Goal: Transaction & Acquisition: Download file/media

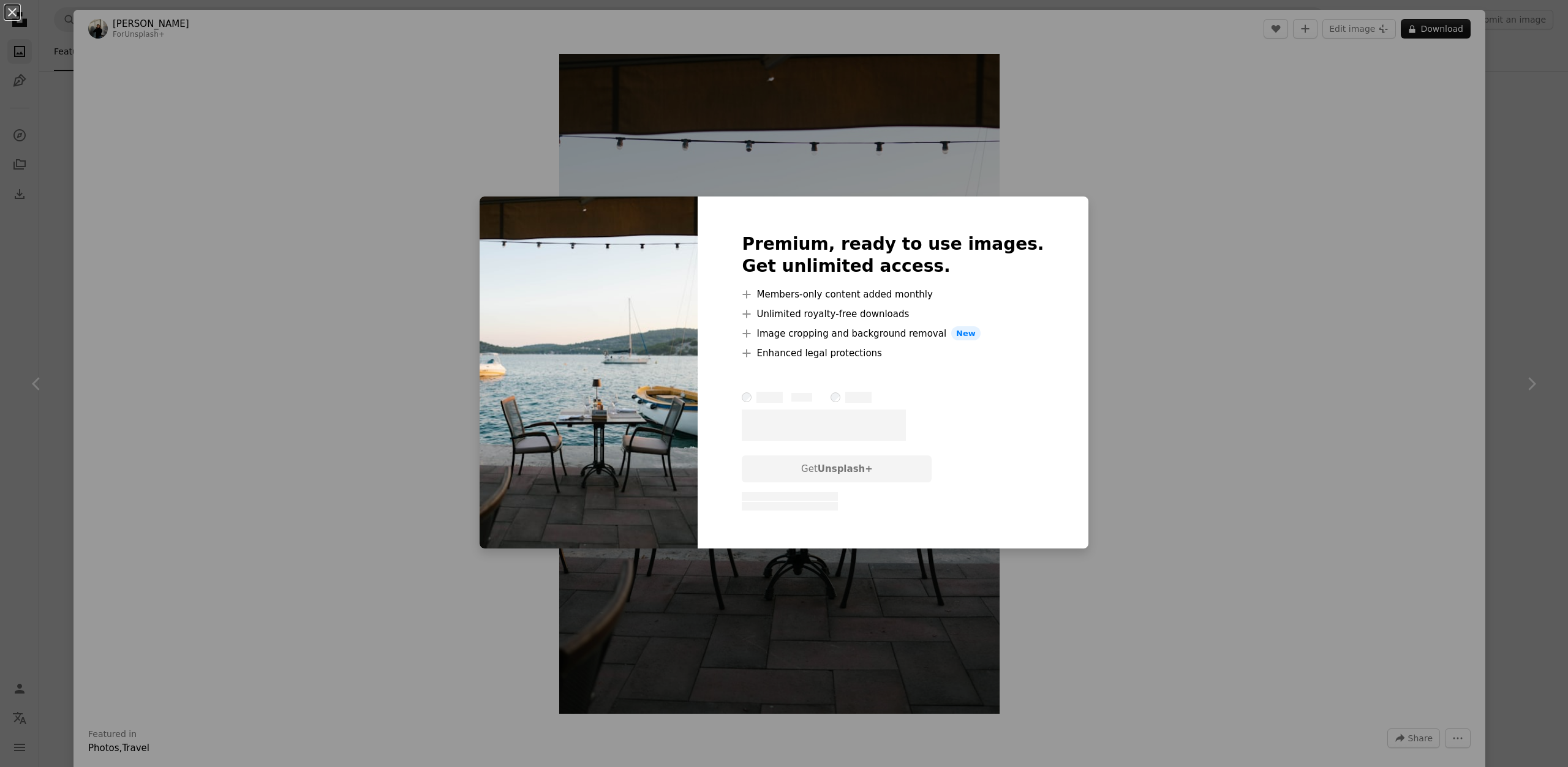
scroll to position [61, 0]
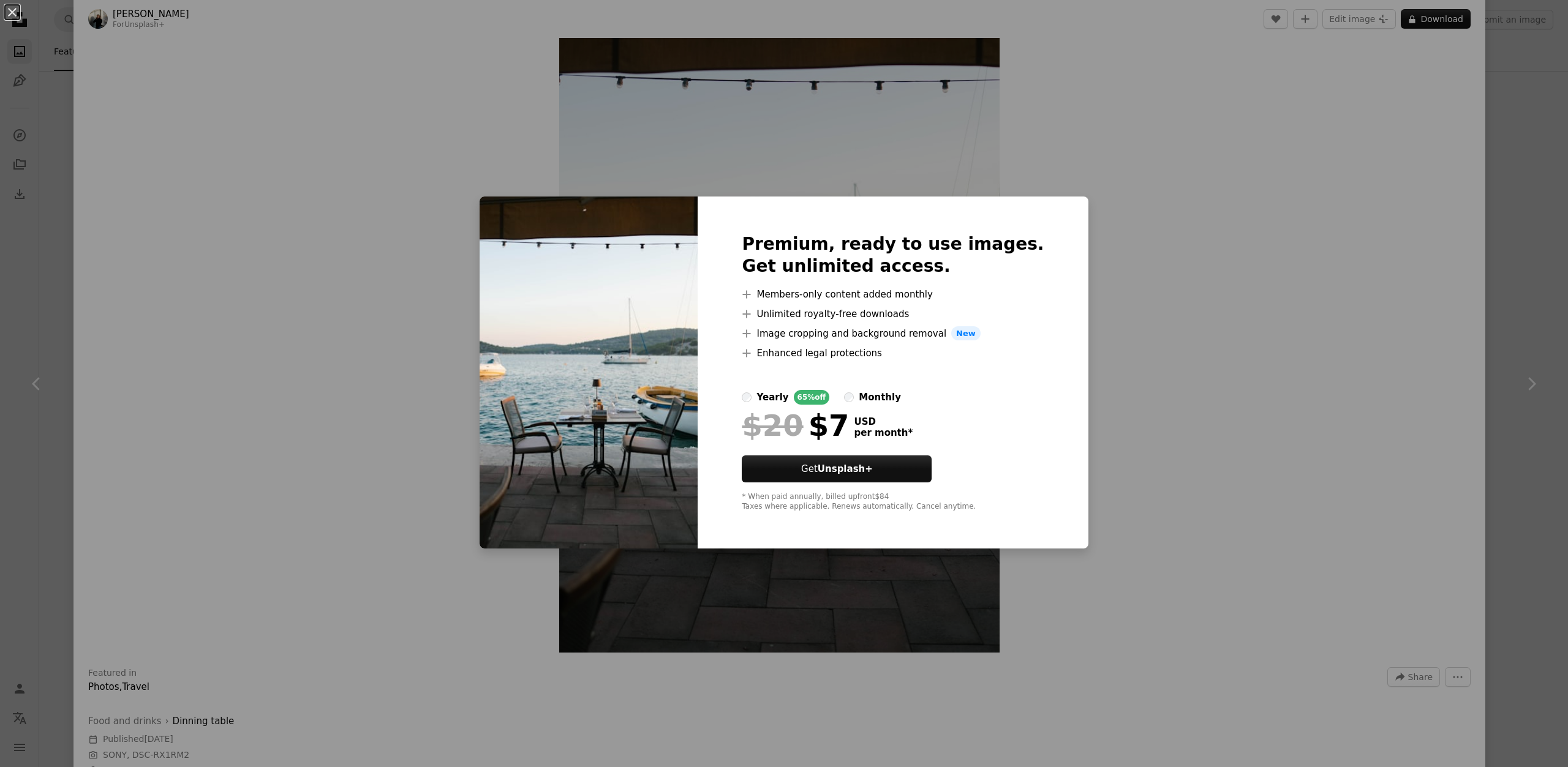
click at [1322, 419] on div "An X shape Premium, ready to use images. Get unlimited access. A plus sign Memb…" at bounding box center [784, 383] width 1568 height 767
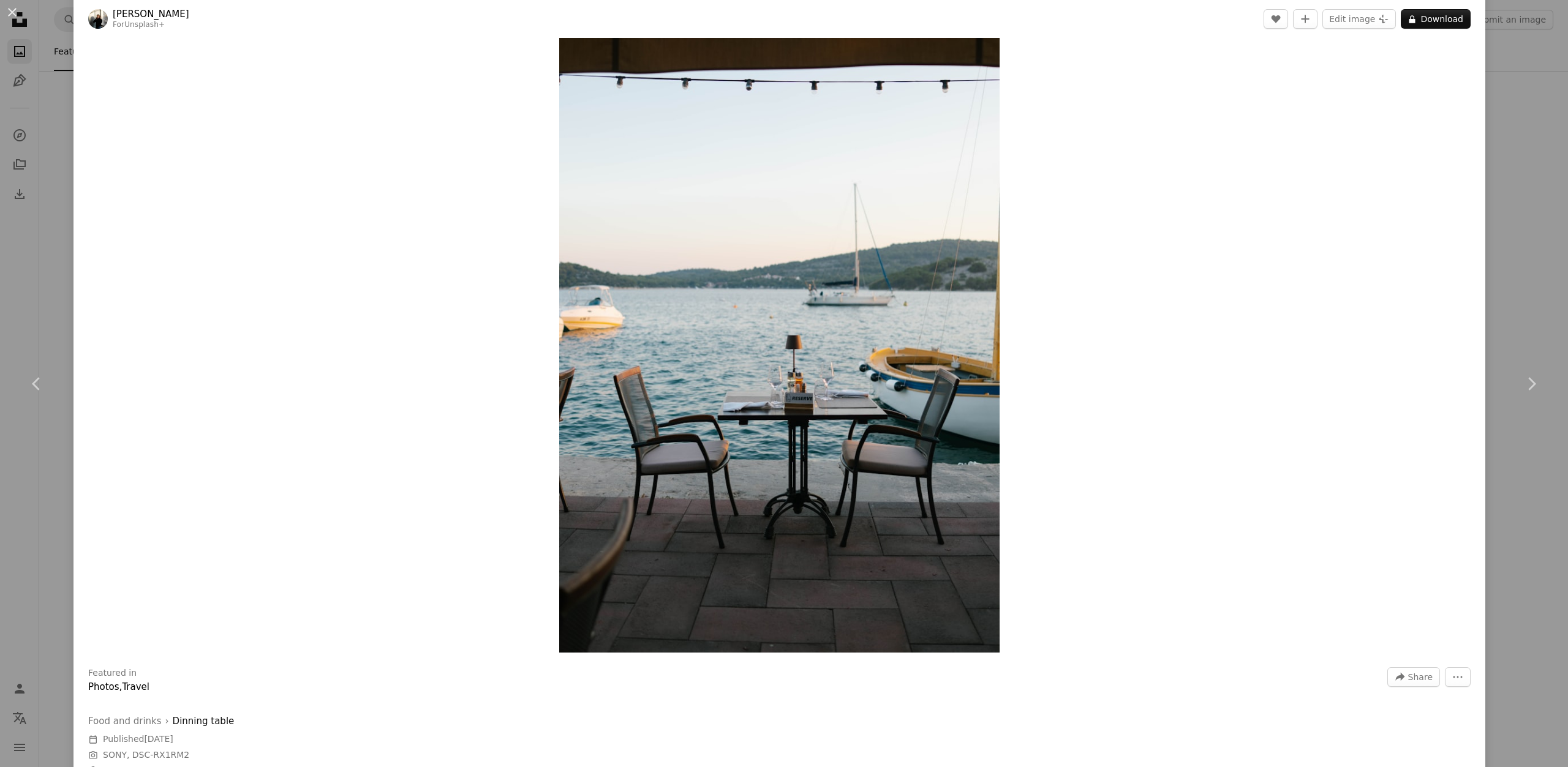
click at [1506, 45] on div "An X shape Chevron left Chevron right [PERSON_NAME] For Unsplash+ A heart A plu…" at bounding box center [784, 383] width 1568 height 767
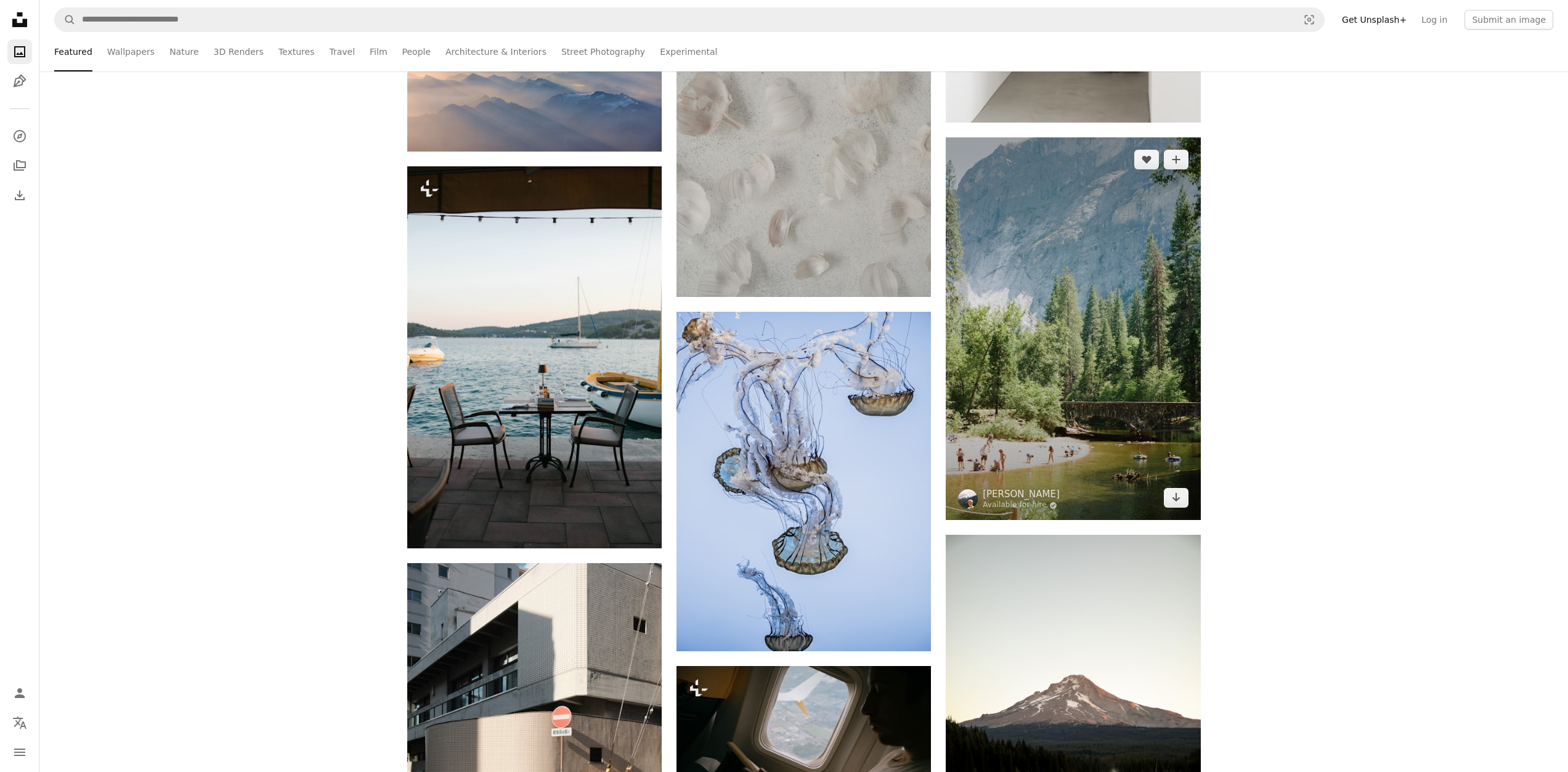
click at [1128, 279] on img at bounding box center [1073, 329] width 255 height 383
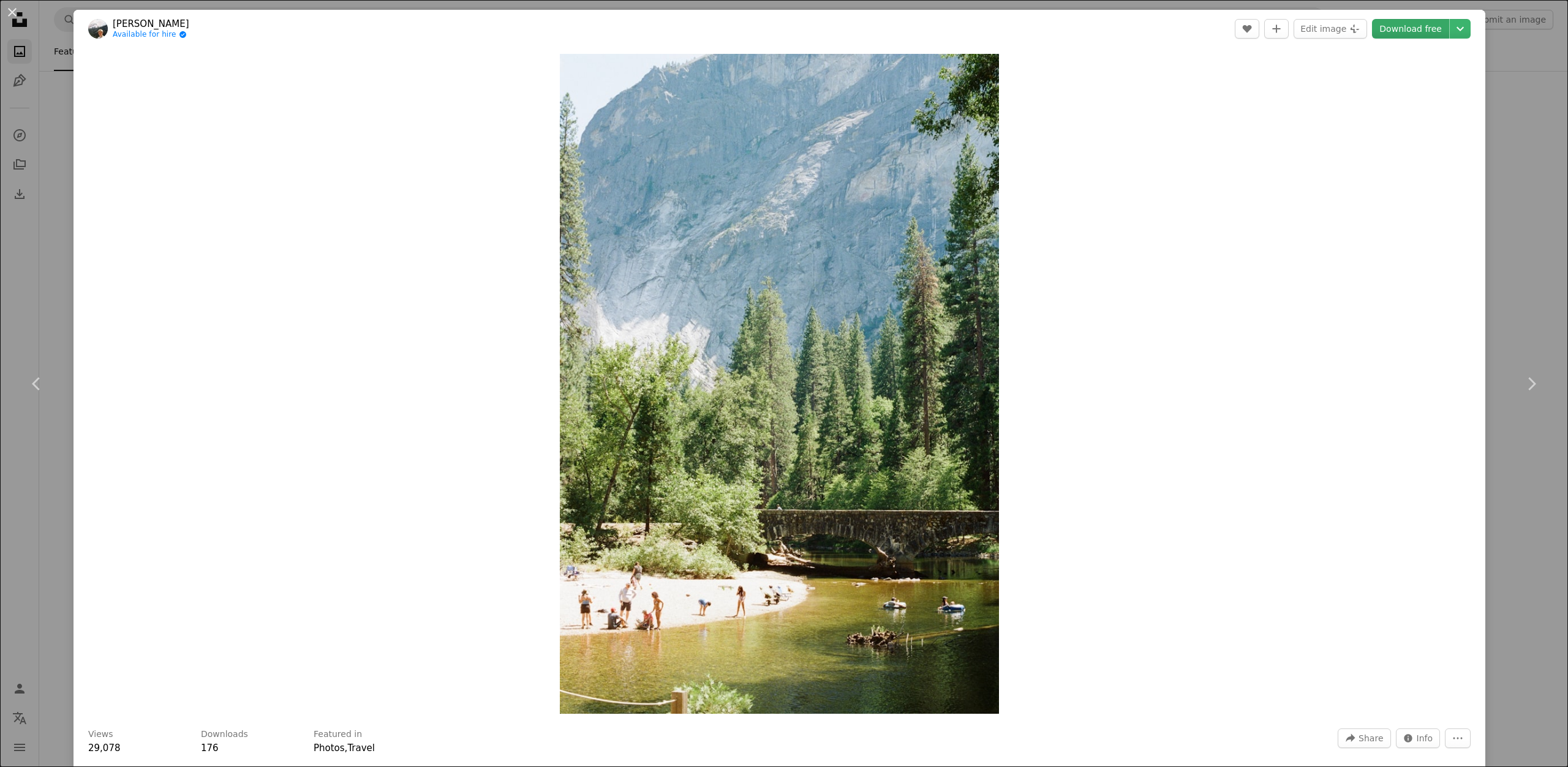
click at [1404, 27] on link "Download free" at bounding box center [1411, 28] width 77 height 20
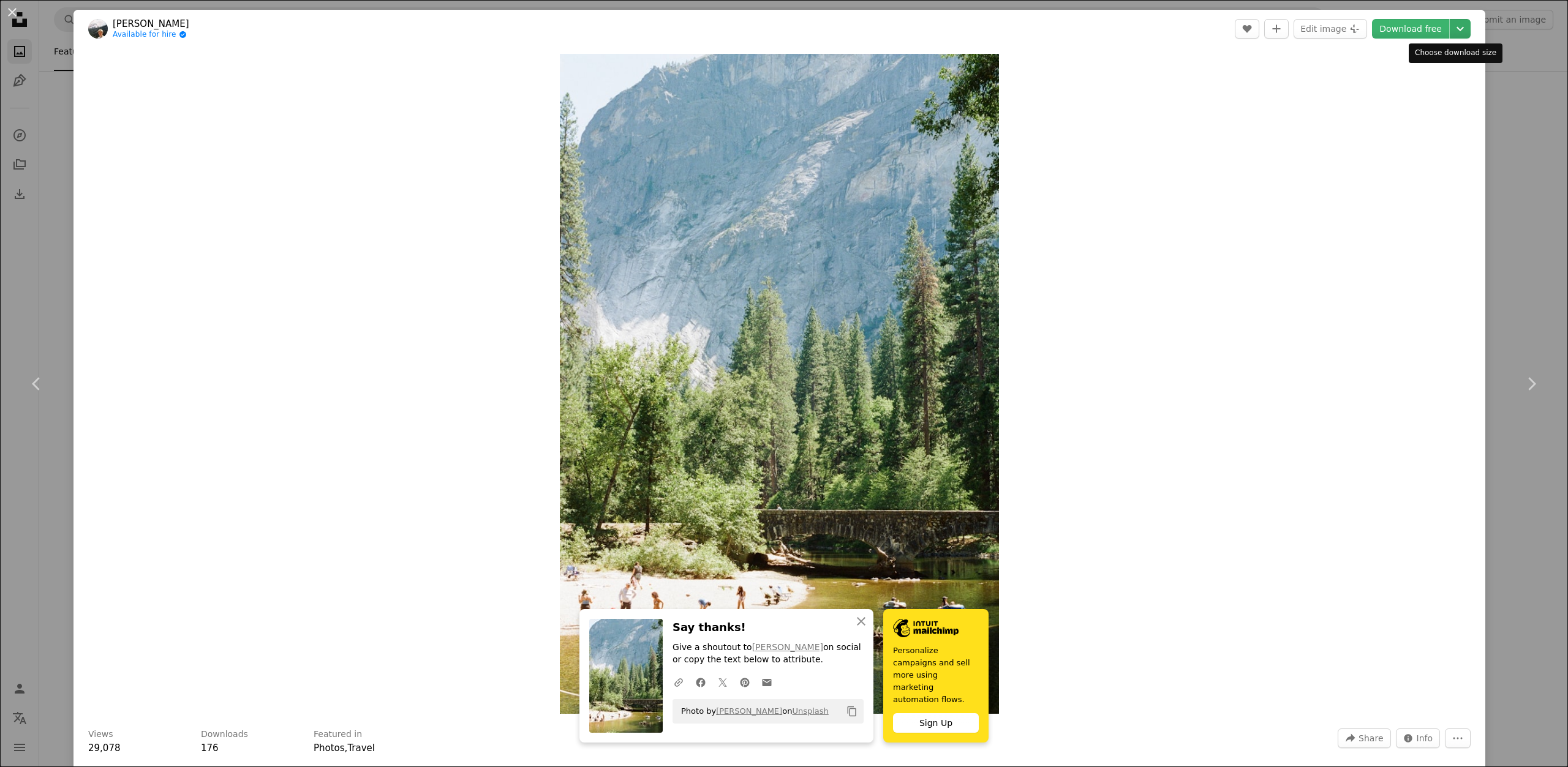
click at [1441, 28] on dialog "An X shape Chevron left Chevron right An X shape Close Say thanks! Give a shout…" at bounding box center [784, 383] width 1568 height 767
click at [1412, 28] on dialog "An X shape Chevron left Chevron right An X shape Close Say thanks! Give a shout…" at bounding box center [784, 383] width 1568 height 767
click at [1405, 35] on link "Download free" at bounding box center [1411, 28] width 77 height 20
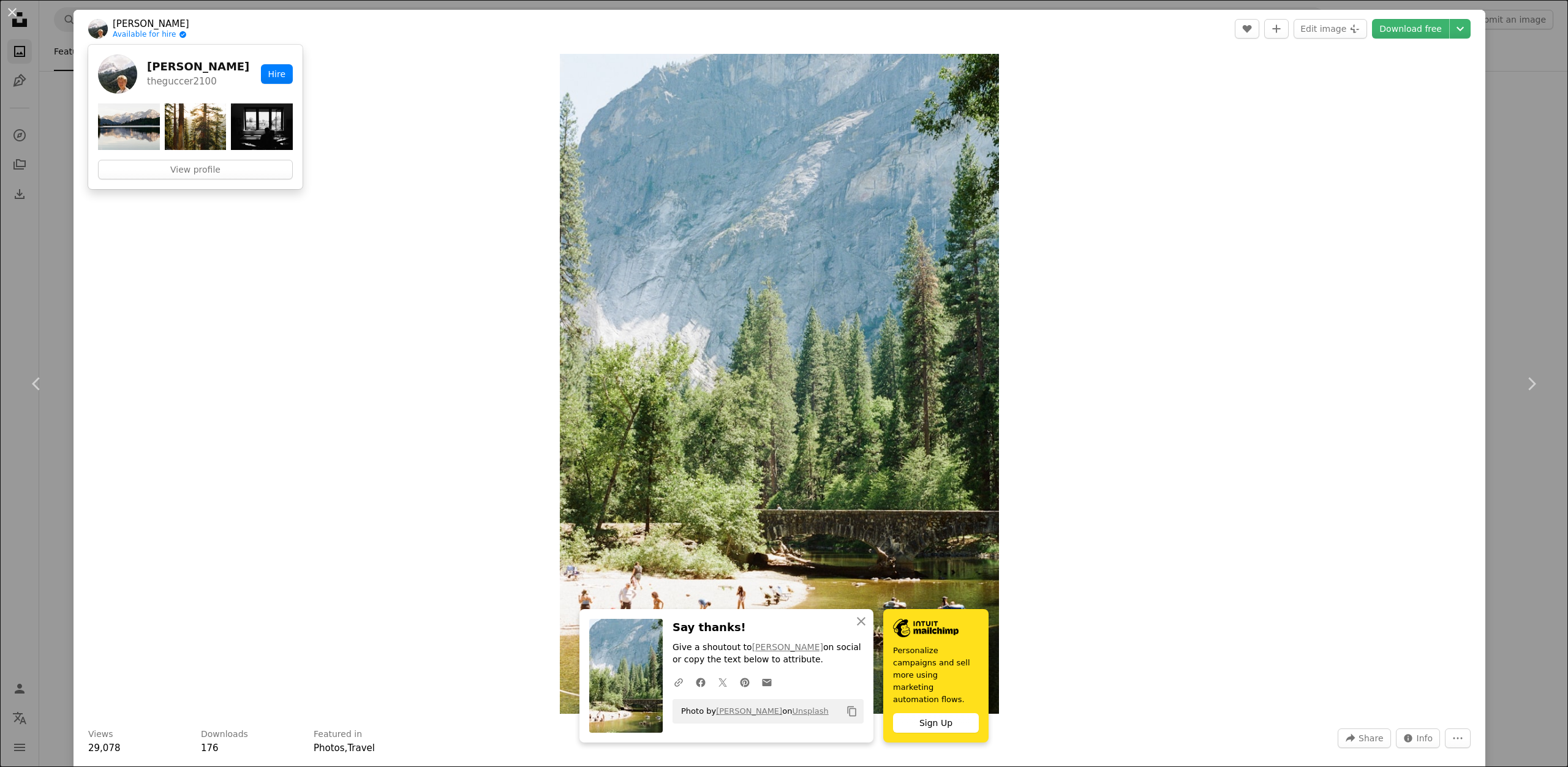
click at [157, 69] on h5 "[PERSON_NAME]" at bounding box center [198, 66] width 102 height 14
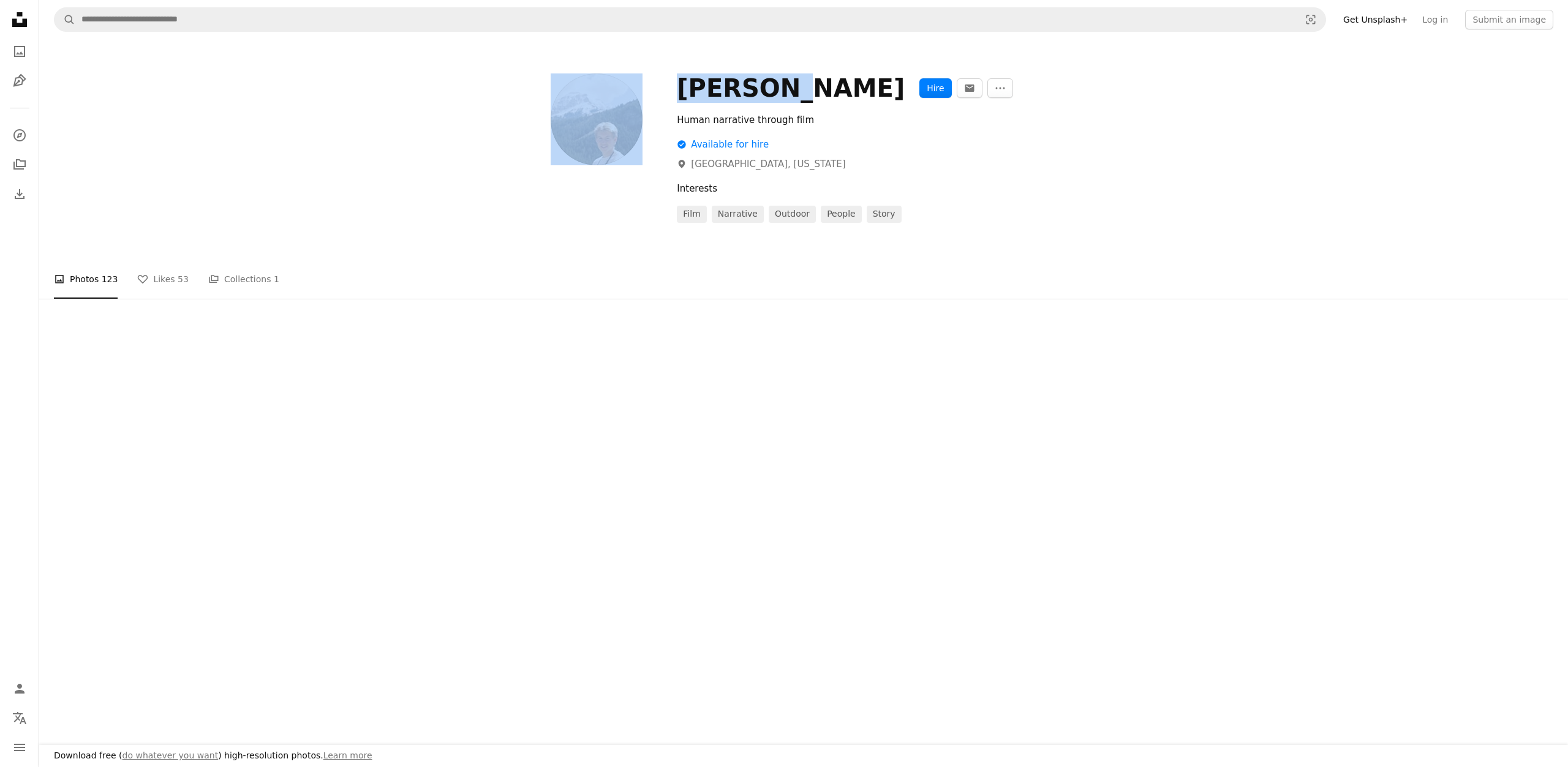
click at [157, 69] on div "[PERSON_NAME] Hire An envelope More Actions Human narrative through film A chec…" at bounding box center [803, 210] width 1529 height 343
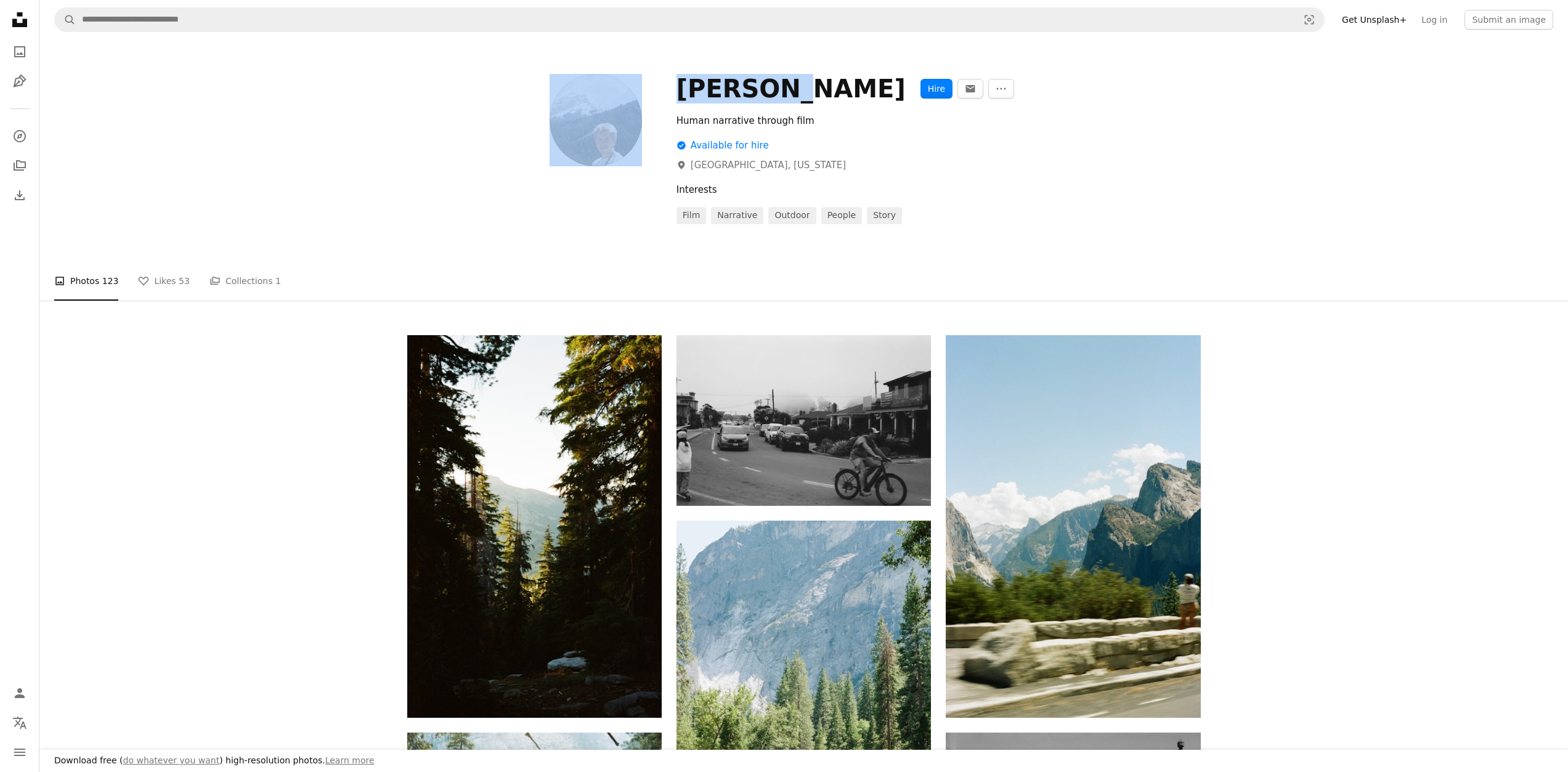
click at [692, 91] on div "[PERSON_NAME]" at bounding box center [791, 89] width 229 height 30
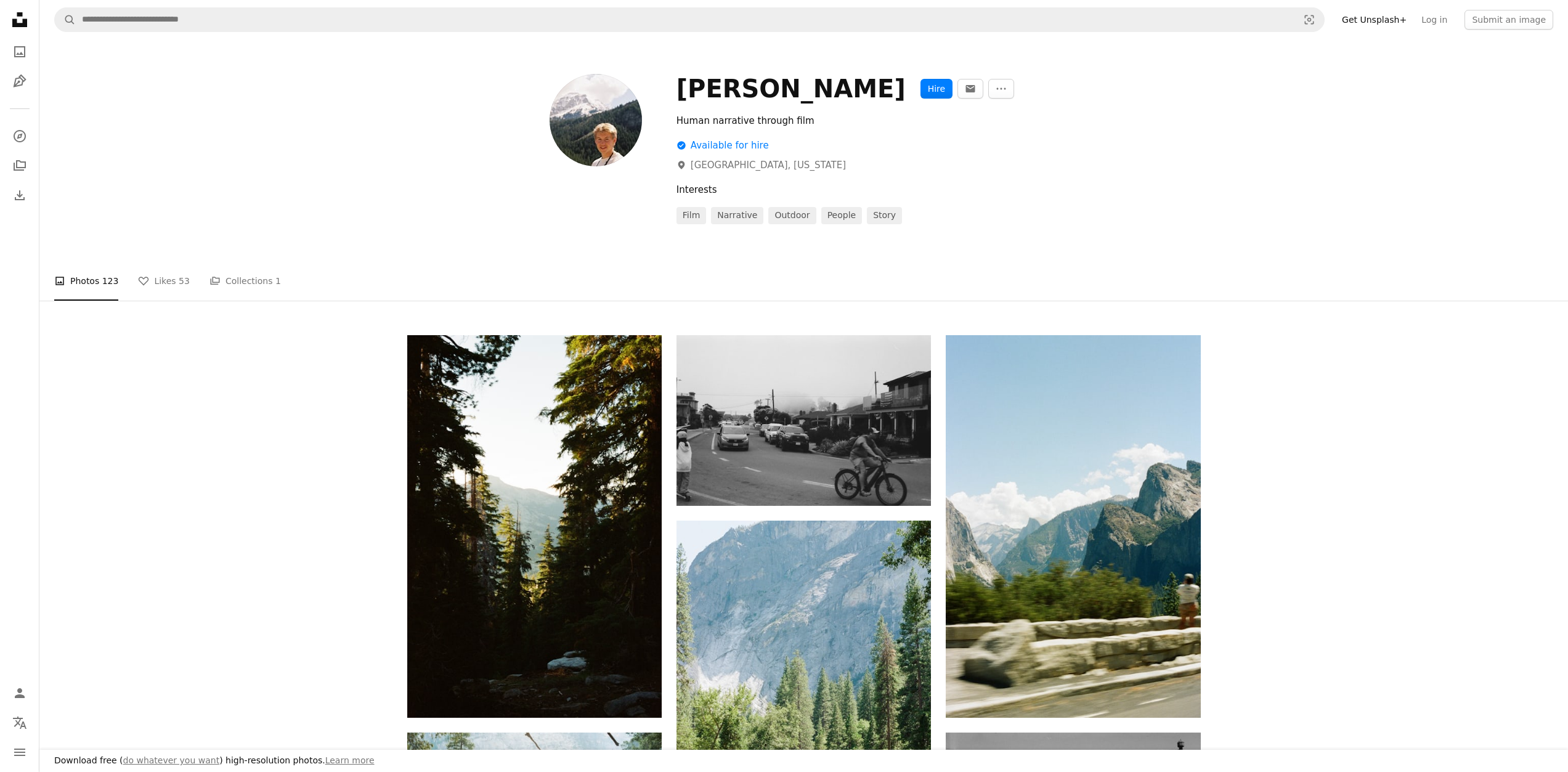
drag, startPoint x: 673, startPoint y: 91, endPoint x: 864, endPoint y: 102, distance: 191.3
click at [864, 102] on div "[PERSON_NAME] Hire An envelope More Actions Human narrative through film A chec…" at bounding box center [804, 149] width 793 height 150
copy div "[PERSON_NAME]"
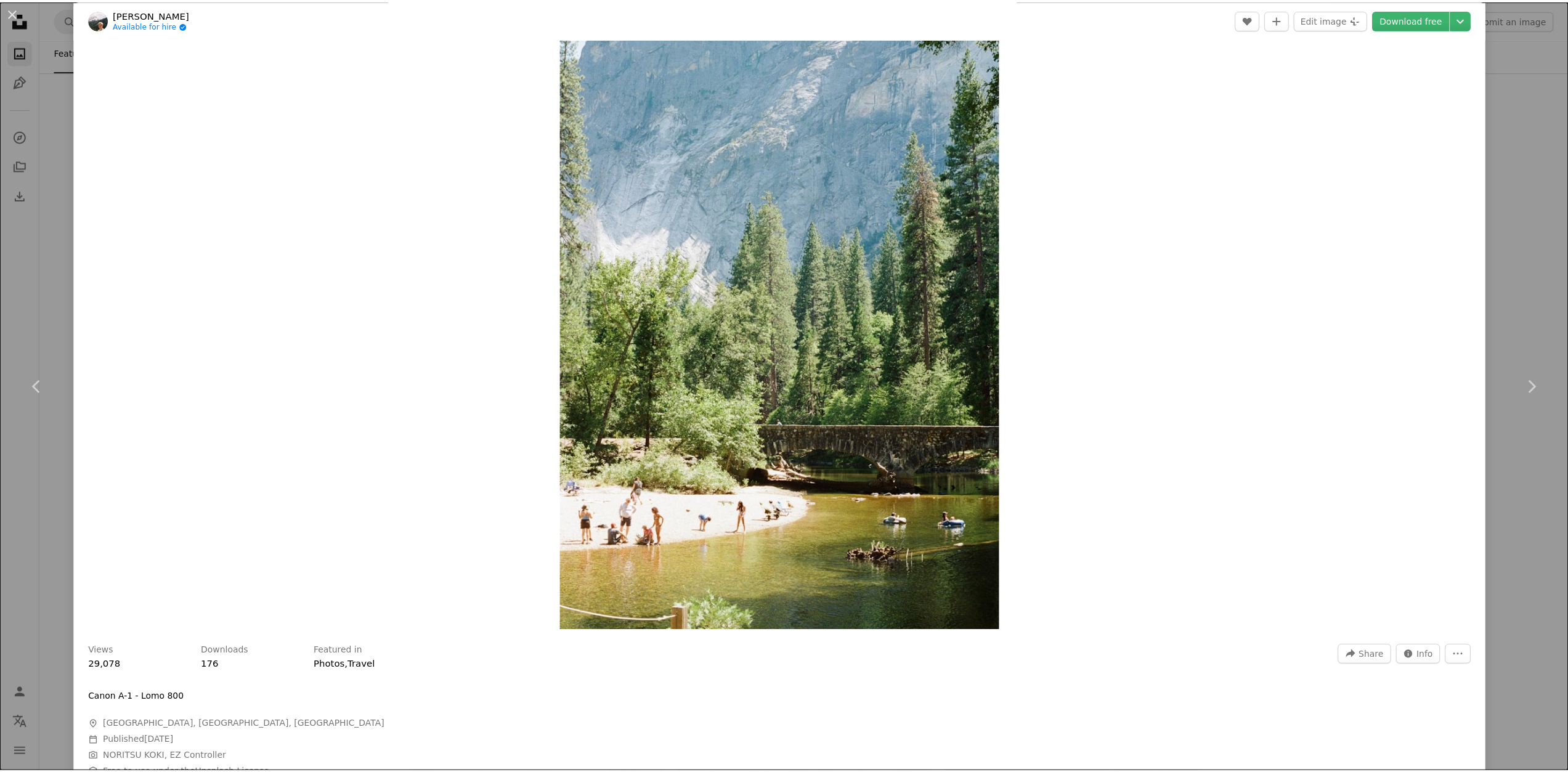
scroll to position [123, 0]
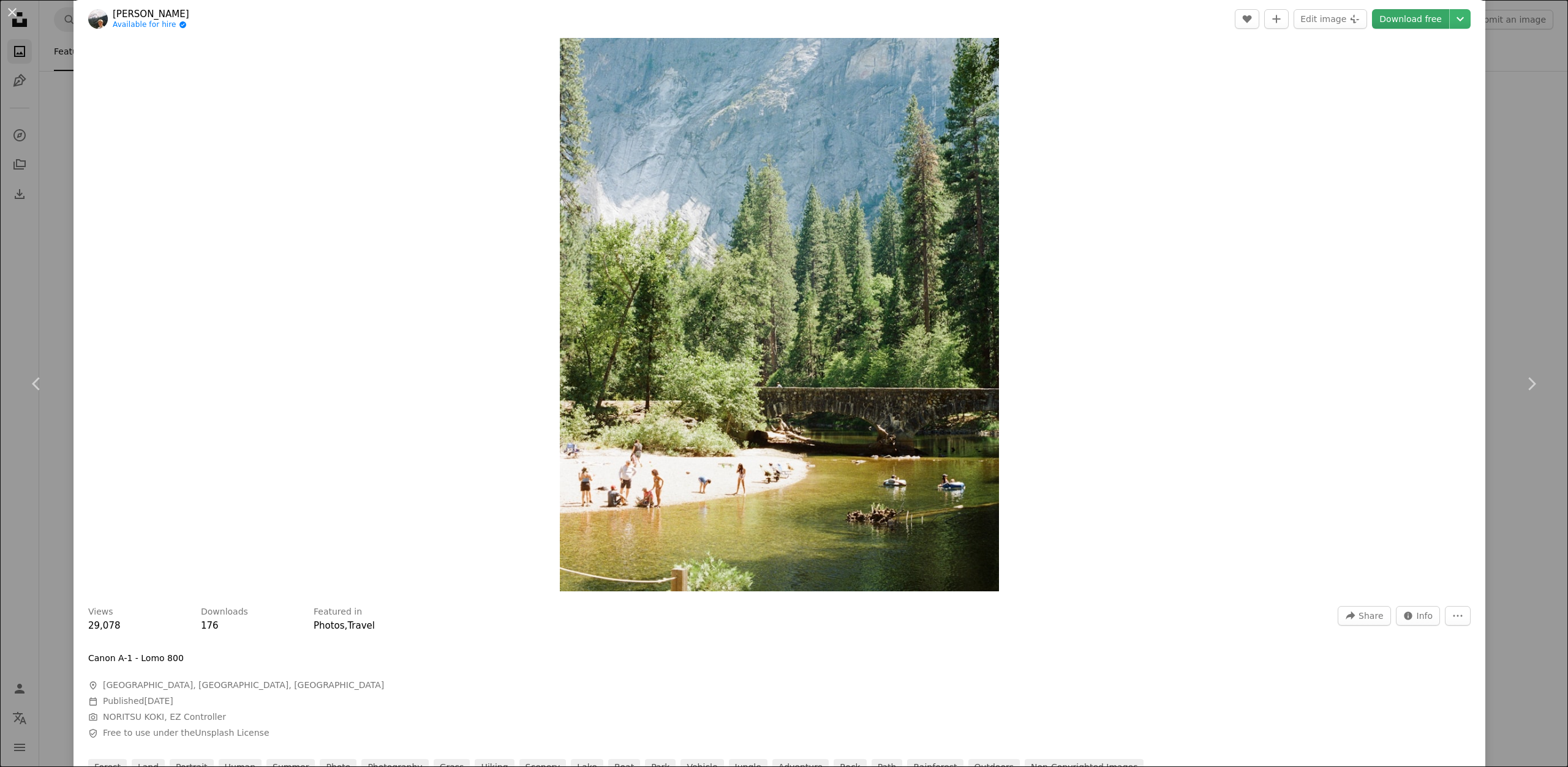
click at [1394, 18] on link "Download free" at bounding box center [1411, 19] width 77 height 20
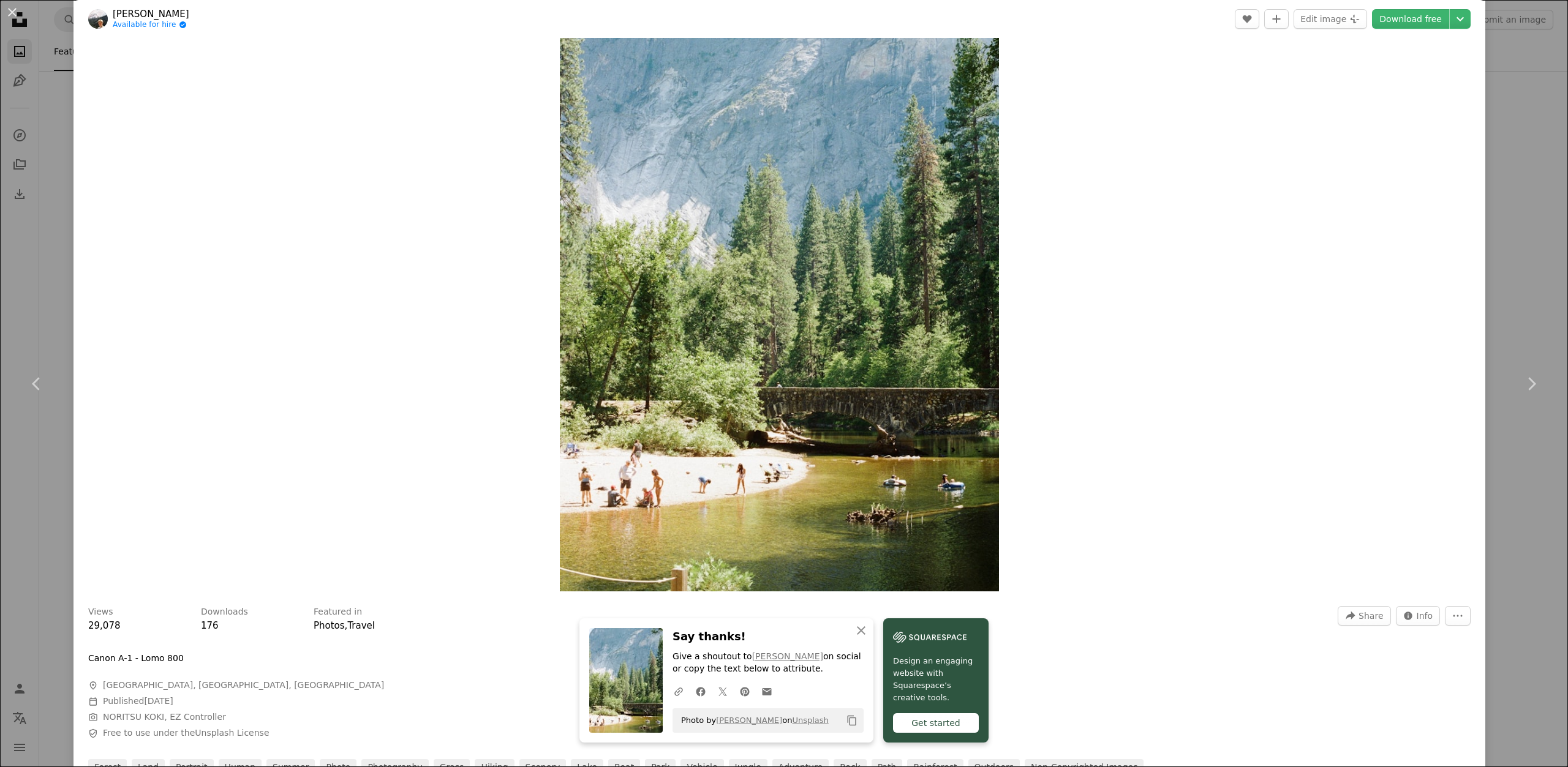
click at [854, 722] on button "Copy content" at bounding box center [852, 720] width 21 height 21
click at [5, 7] on button "An X shape" at bounding box center [12, 12] width 14 height 14
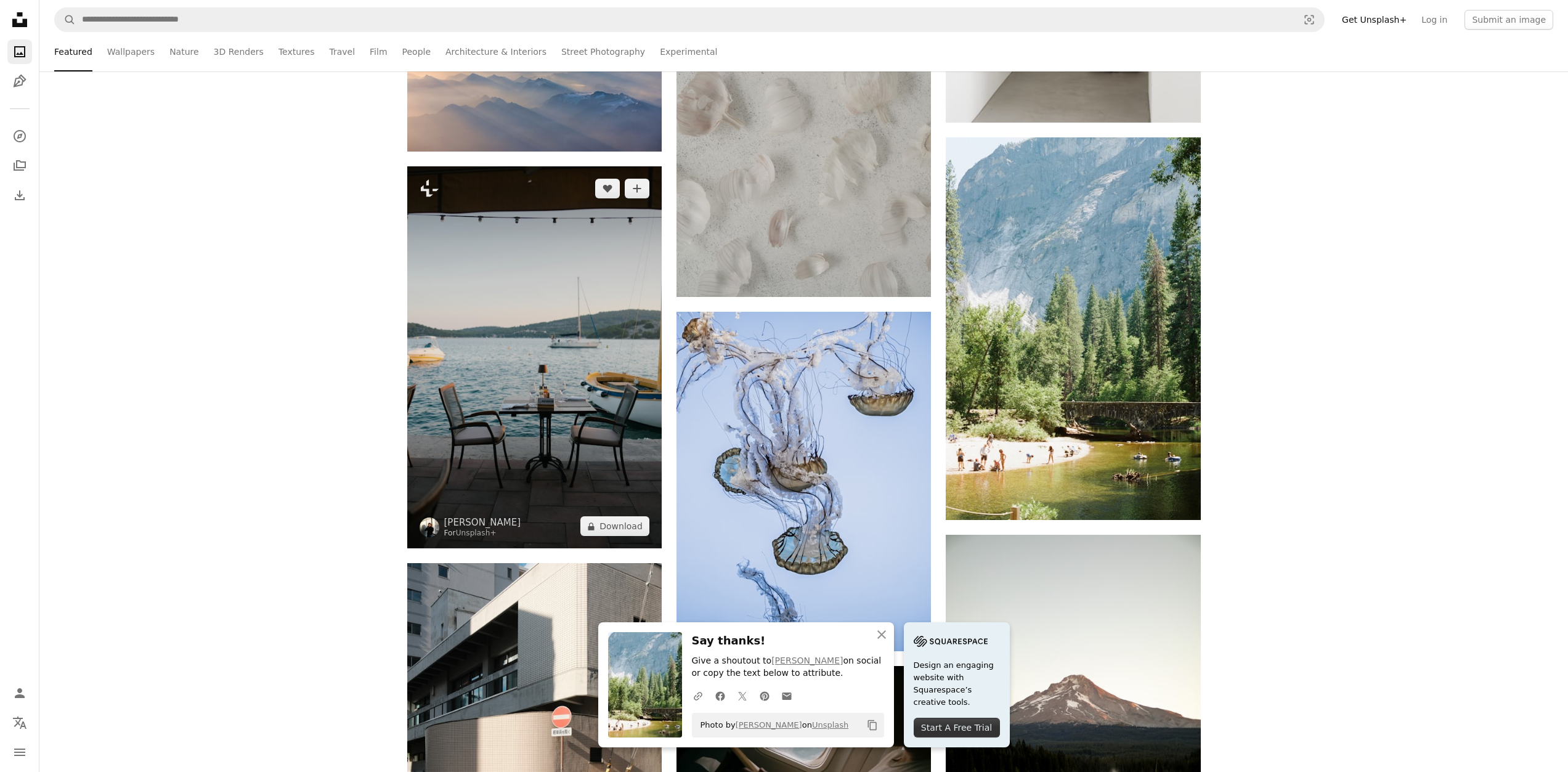
click at [529, 348] on img at bounding box center [535, 357] width 255 height 382
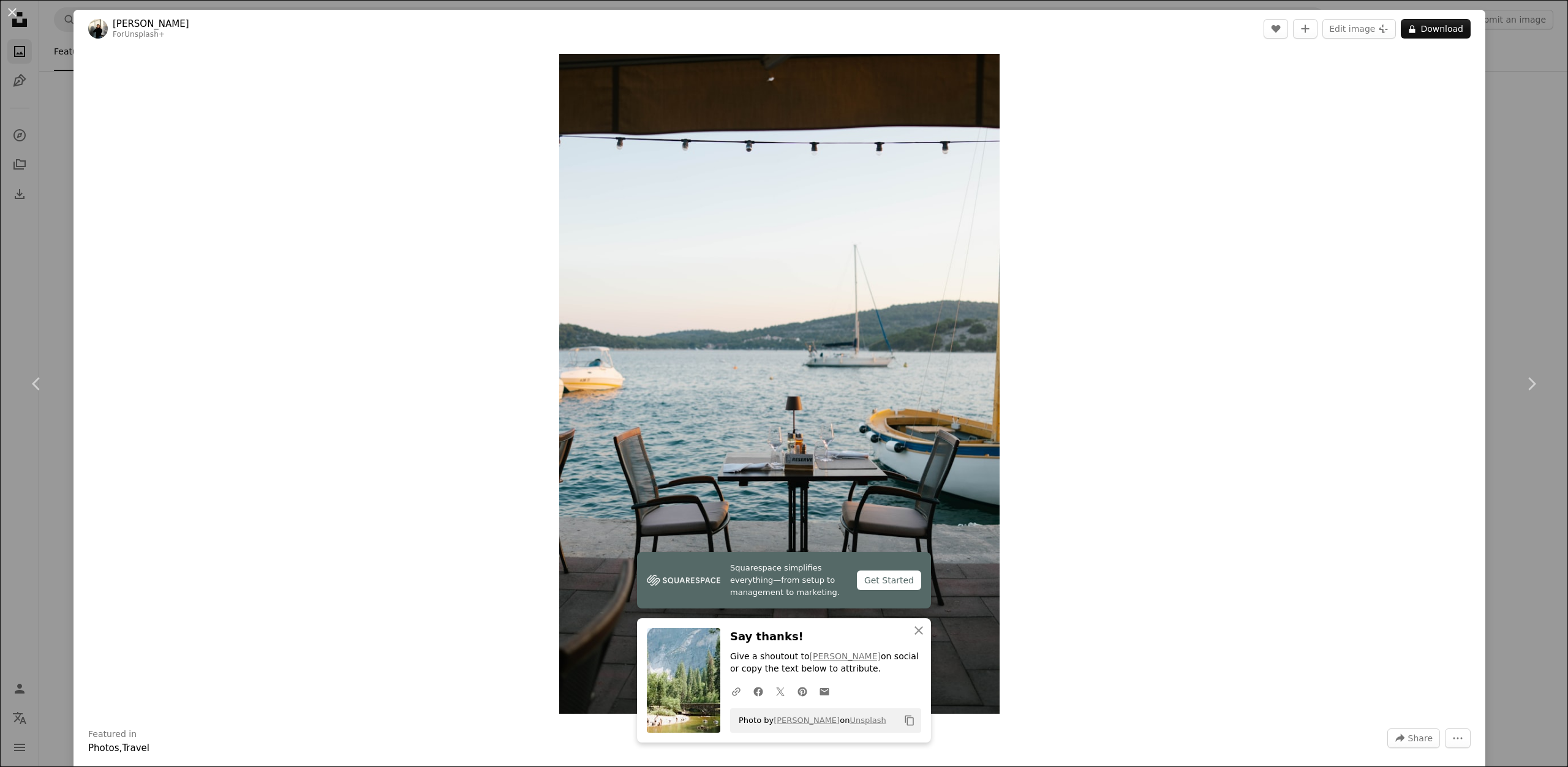
click at [1458, 97] on div "Zoom in" at bounding box center [779, 384] width 1412 height 673
click at [1474, 83] on div "Zoom in" at bounding box center [779, 384] width 1412 height 673
click at [1491, 74] on div "An X shape Chevron left Chevron right Squarespace simplifies everything—from se…" at bounding box center [784, 383] width 1568 height 767
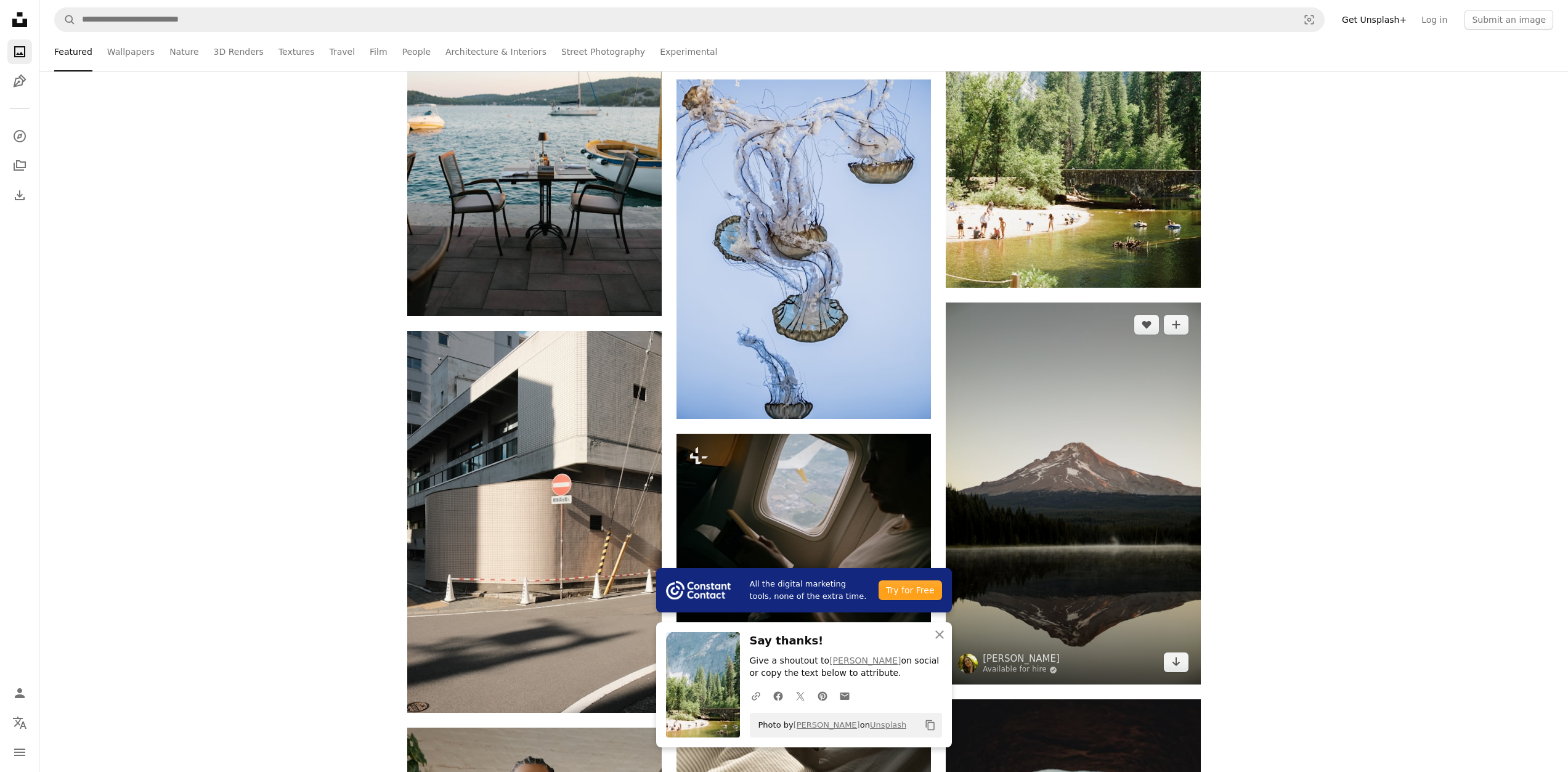
scroll to position [1417, 0]
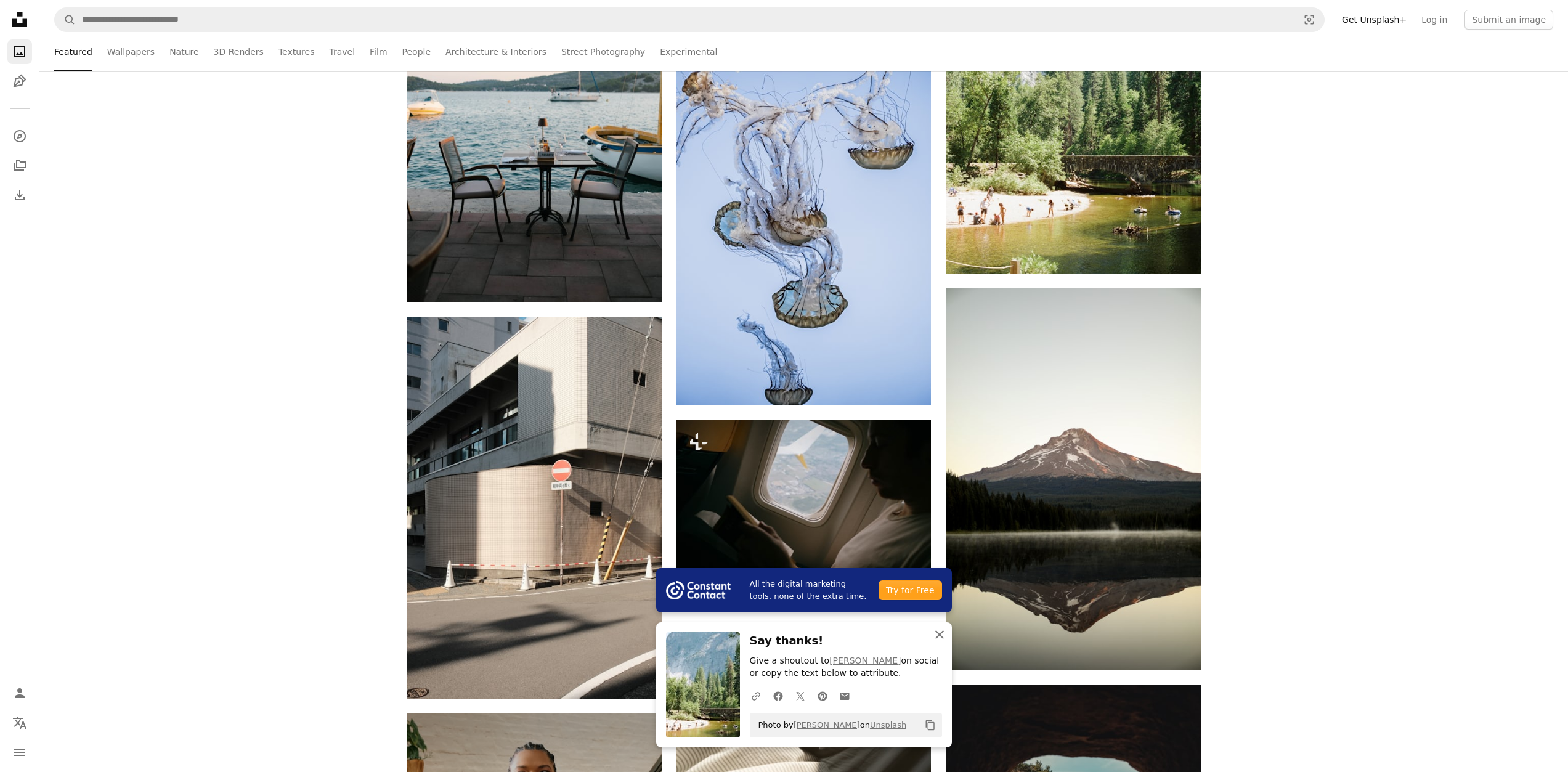
click at [946, 627] on icon "An X shape" at bounding box center [939, 634] width 15 height 15
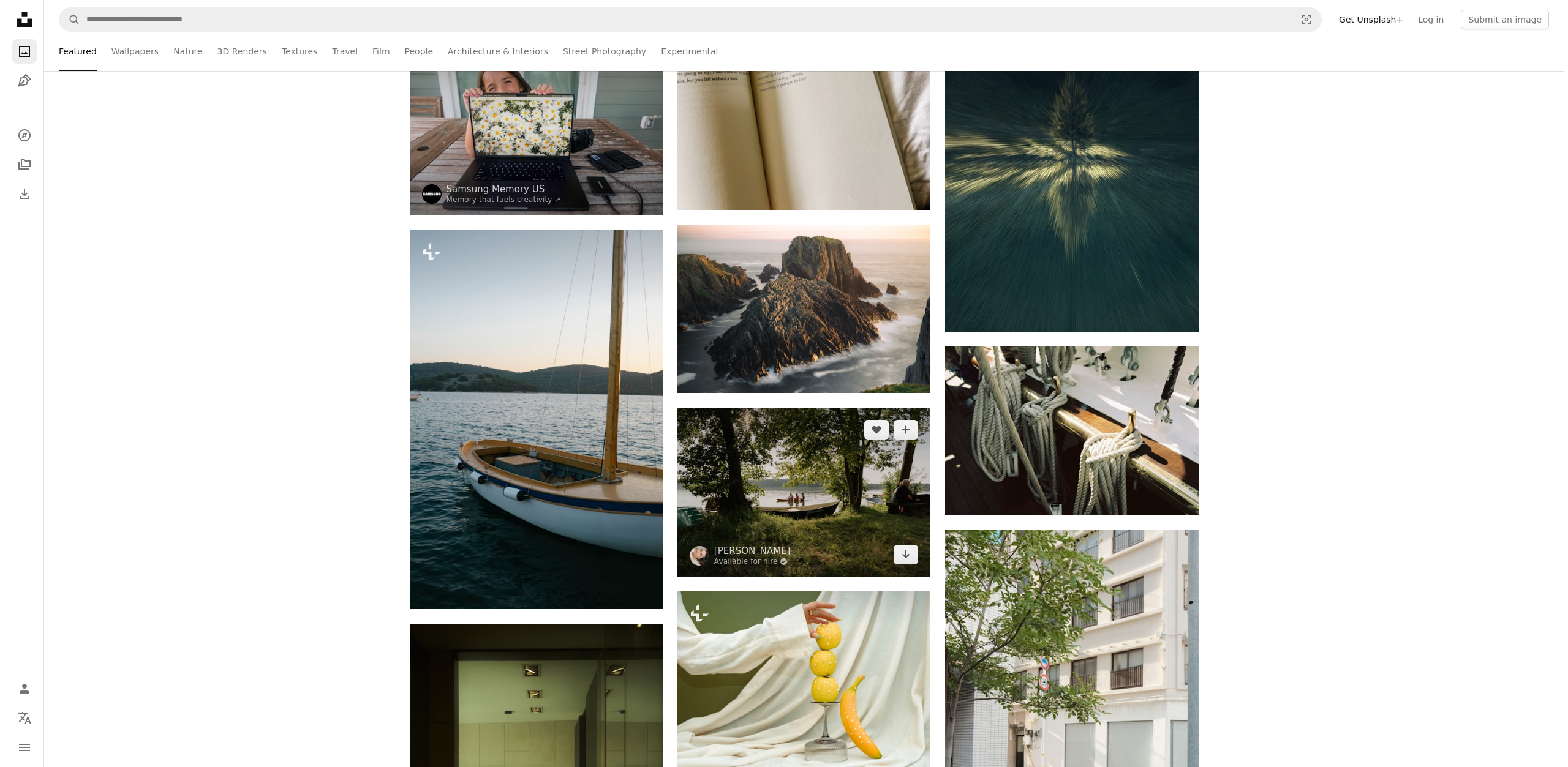
scroll to position [2999, 0]
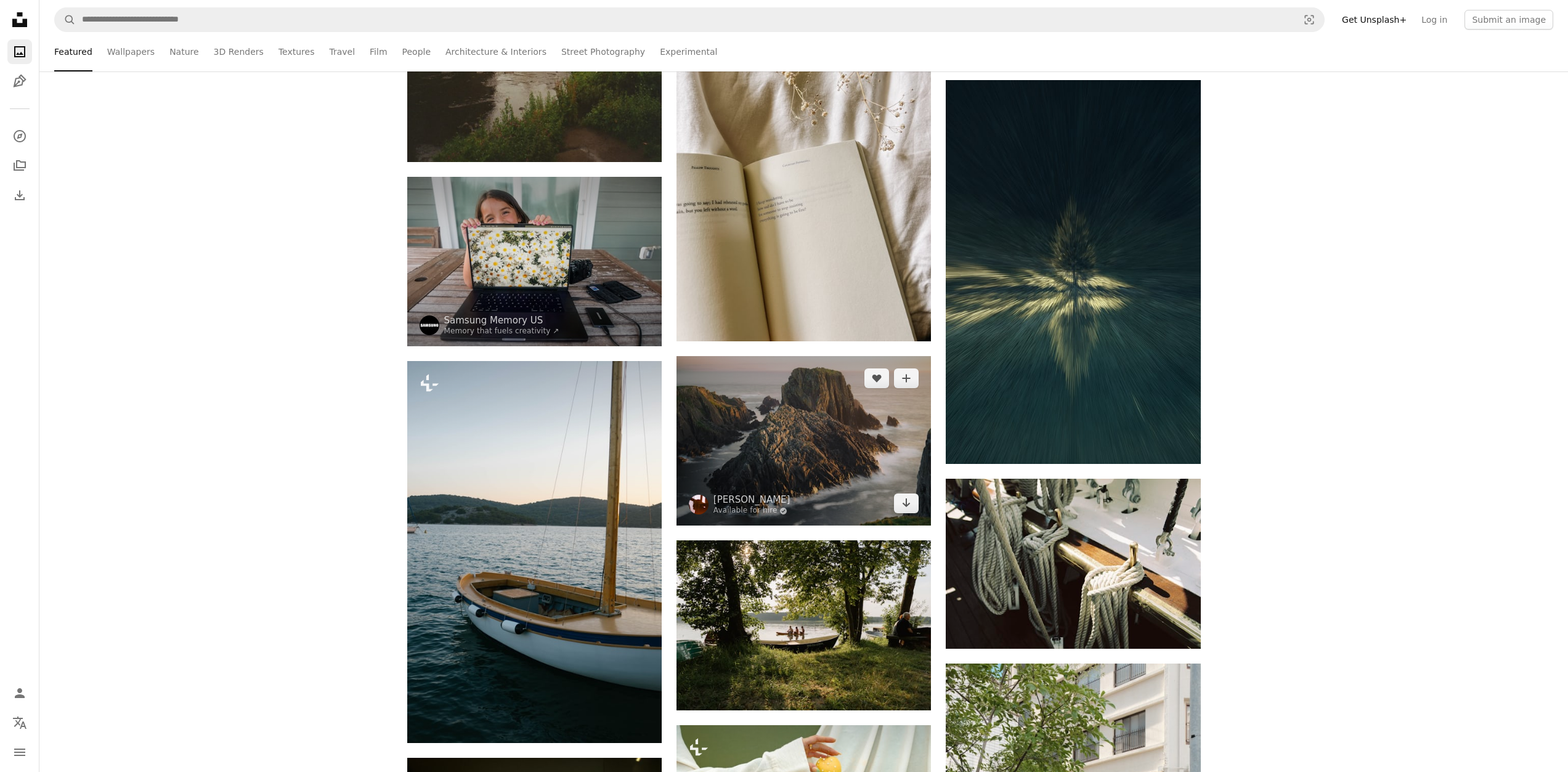
click at [799, 446] on img at bounding box center [804, 441] width 255 height 169
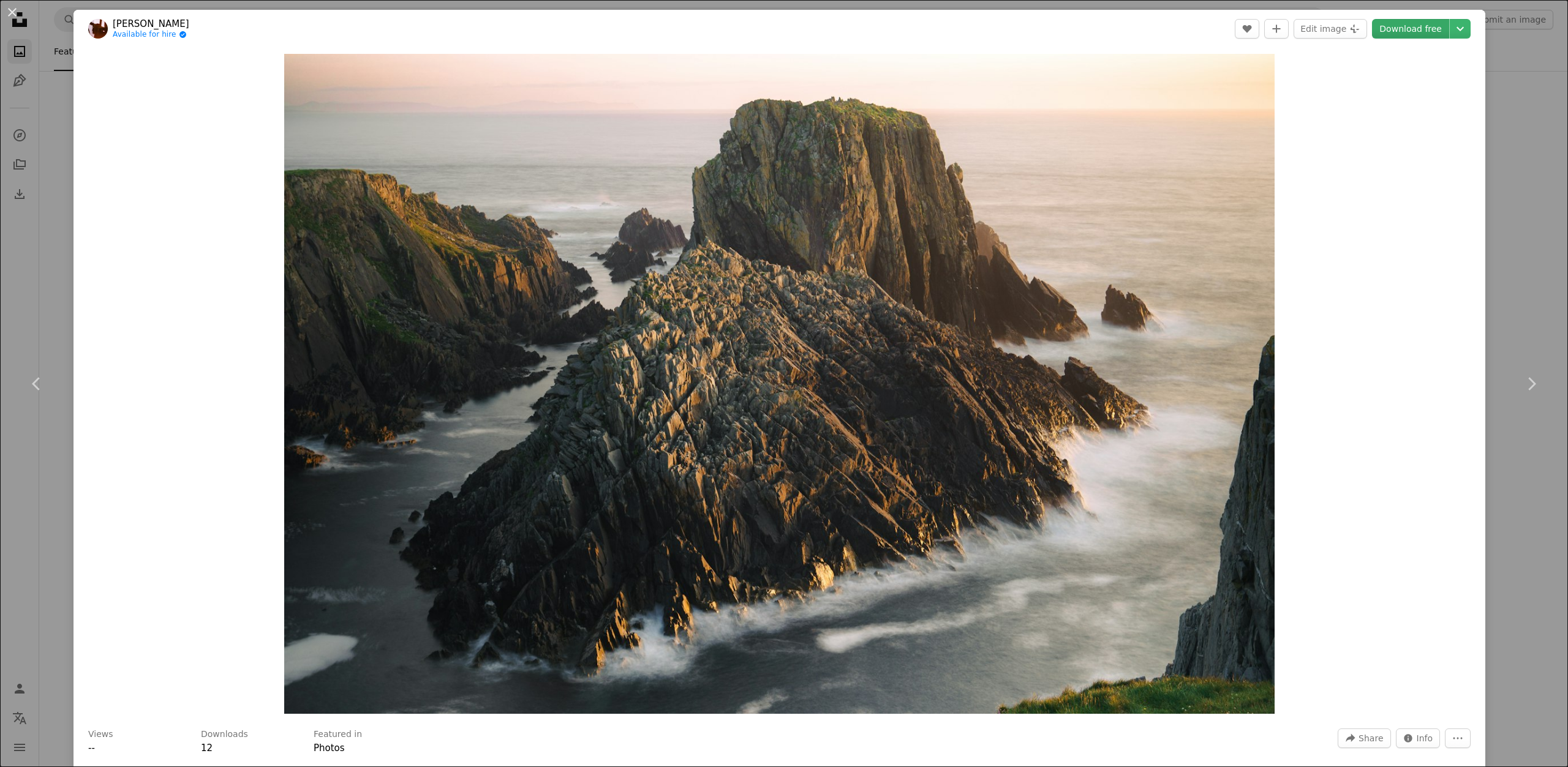
click at [1407, 28] on link "Download free" at bounding box center [1411, 28] width 77 height 20
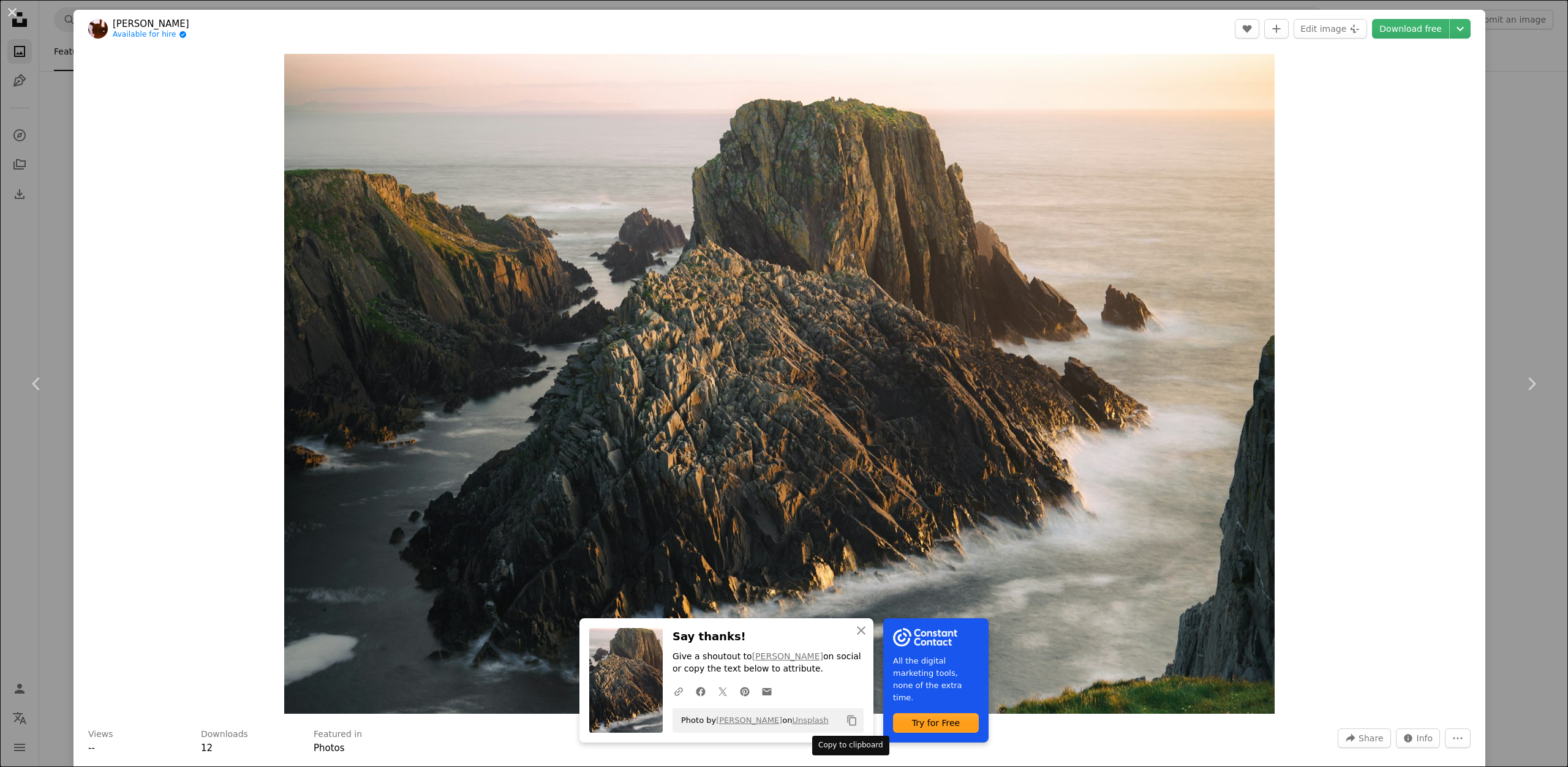
click at [847, 715] on icon "Copy content" at bounding box center [852, 721] width 11 height 11
click at [854, 639] on button "An X shape Close" at bounding box center [861, 630] width 25 height 25
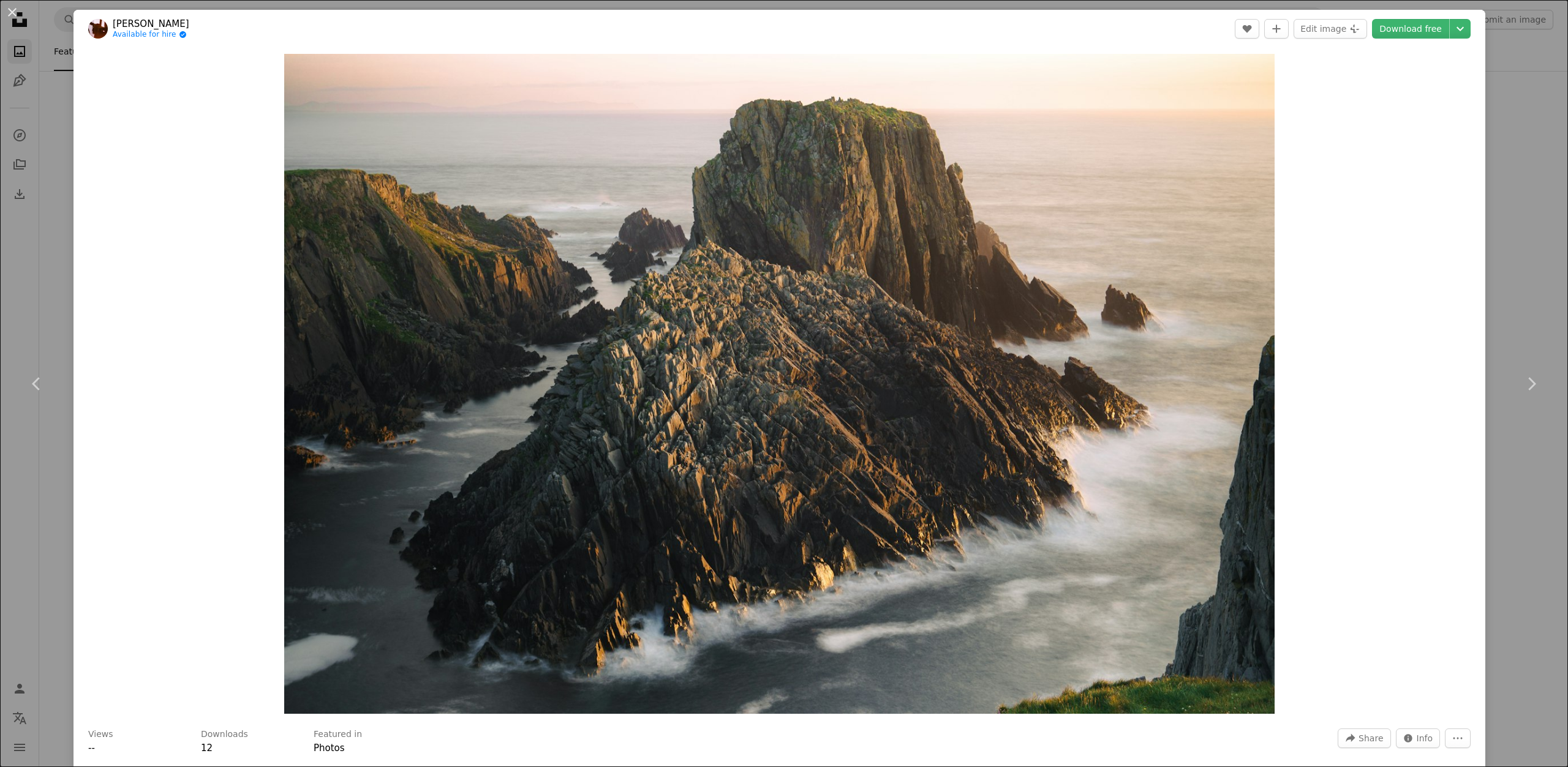
click at [176, 22] on link "[PERSON_NAME]" at bounding box center [151, 23] width 77 height 12
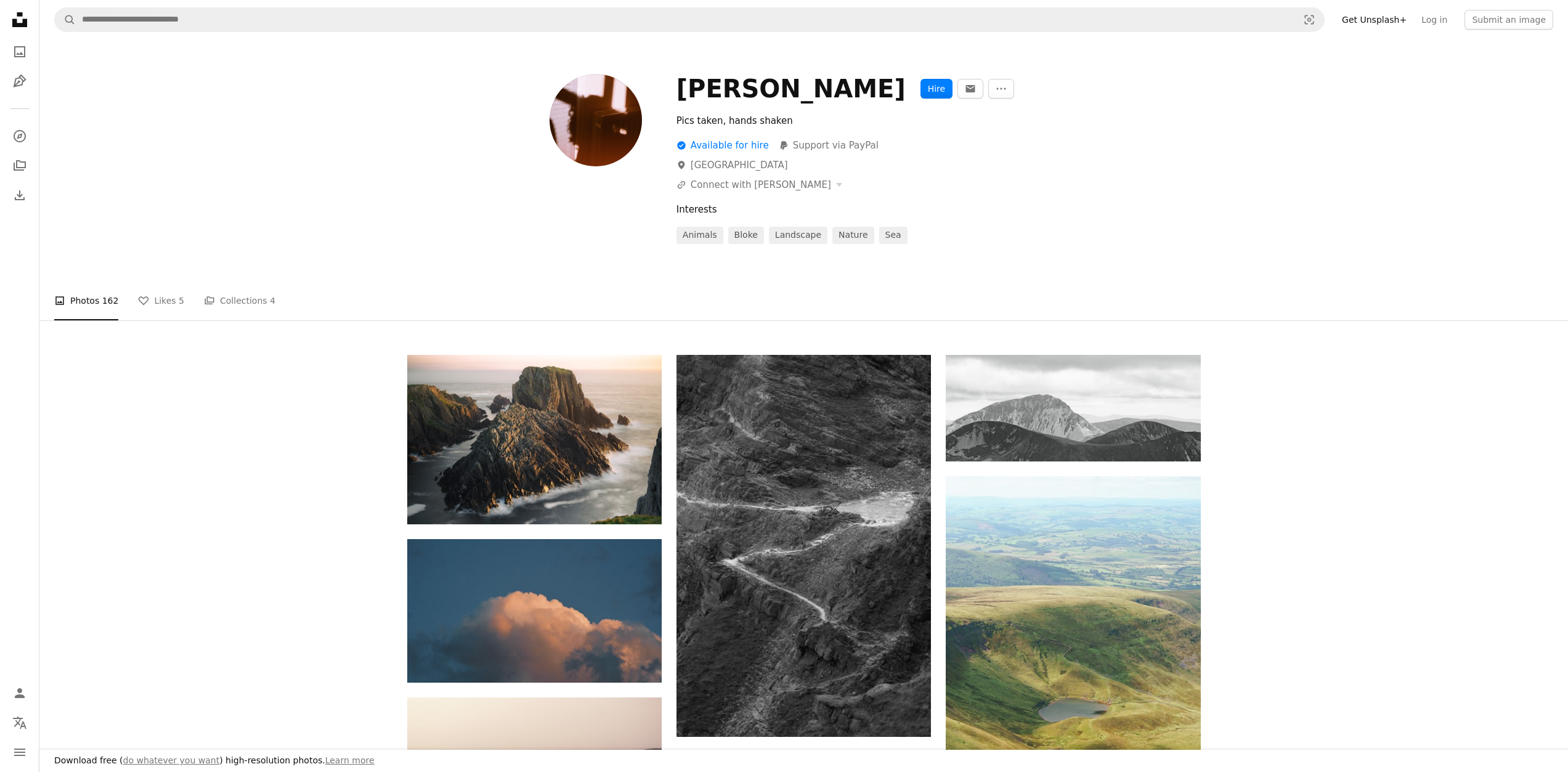
click at [712, 96] on div "[PERSON_NAME]" at bounding box center [791, 89] width 229 height 30
copy div "[PERSON_NAME] An envelope More Actions"
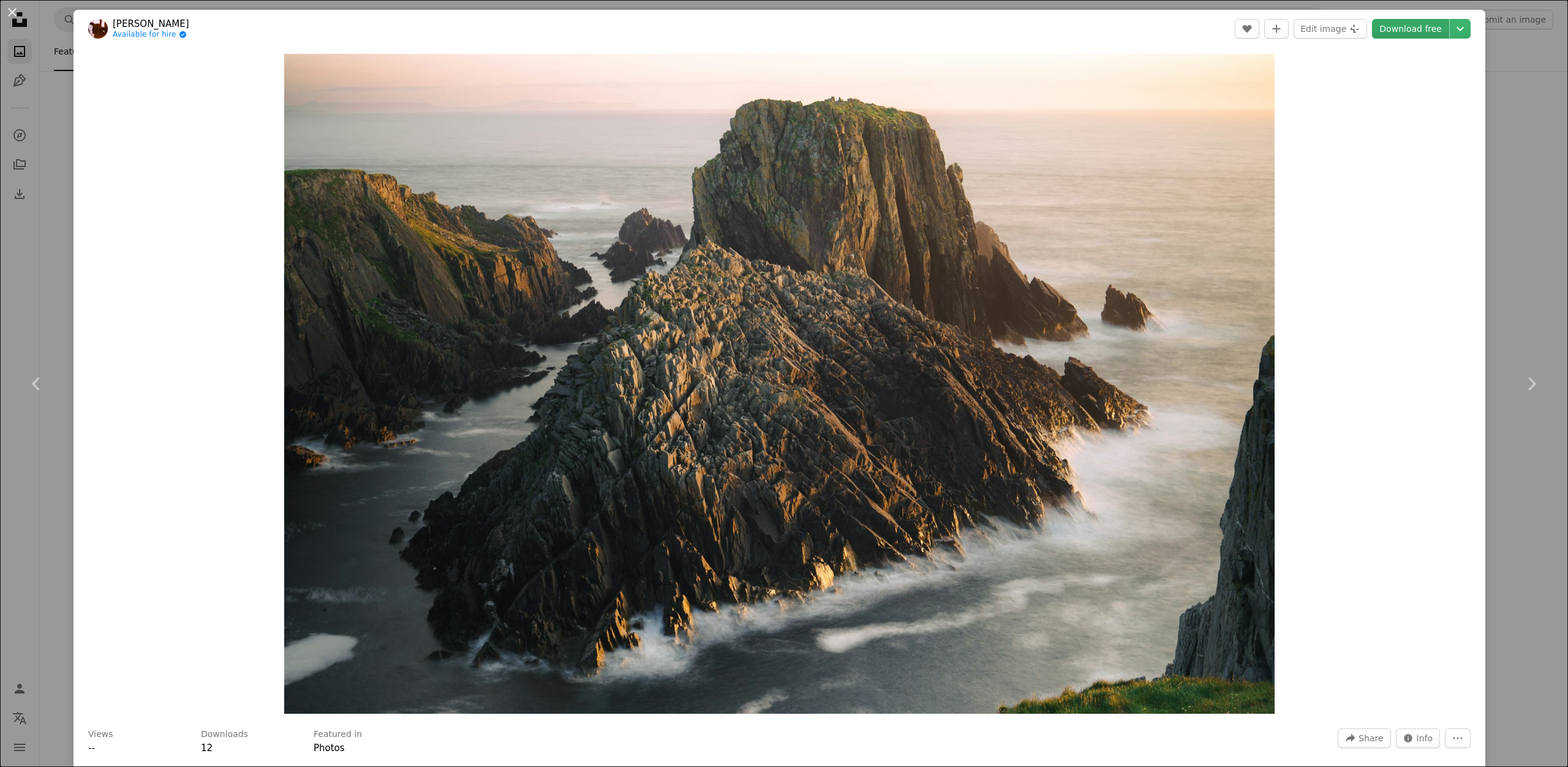
click at [1405, 31] on link "Download free" at bounding box center [1411, 28] width 77 height 20
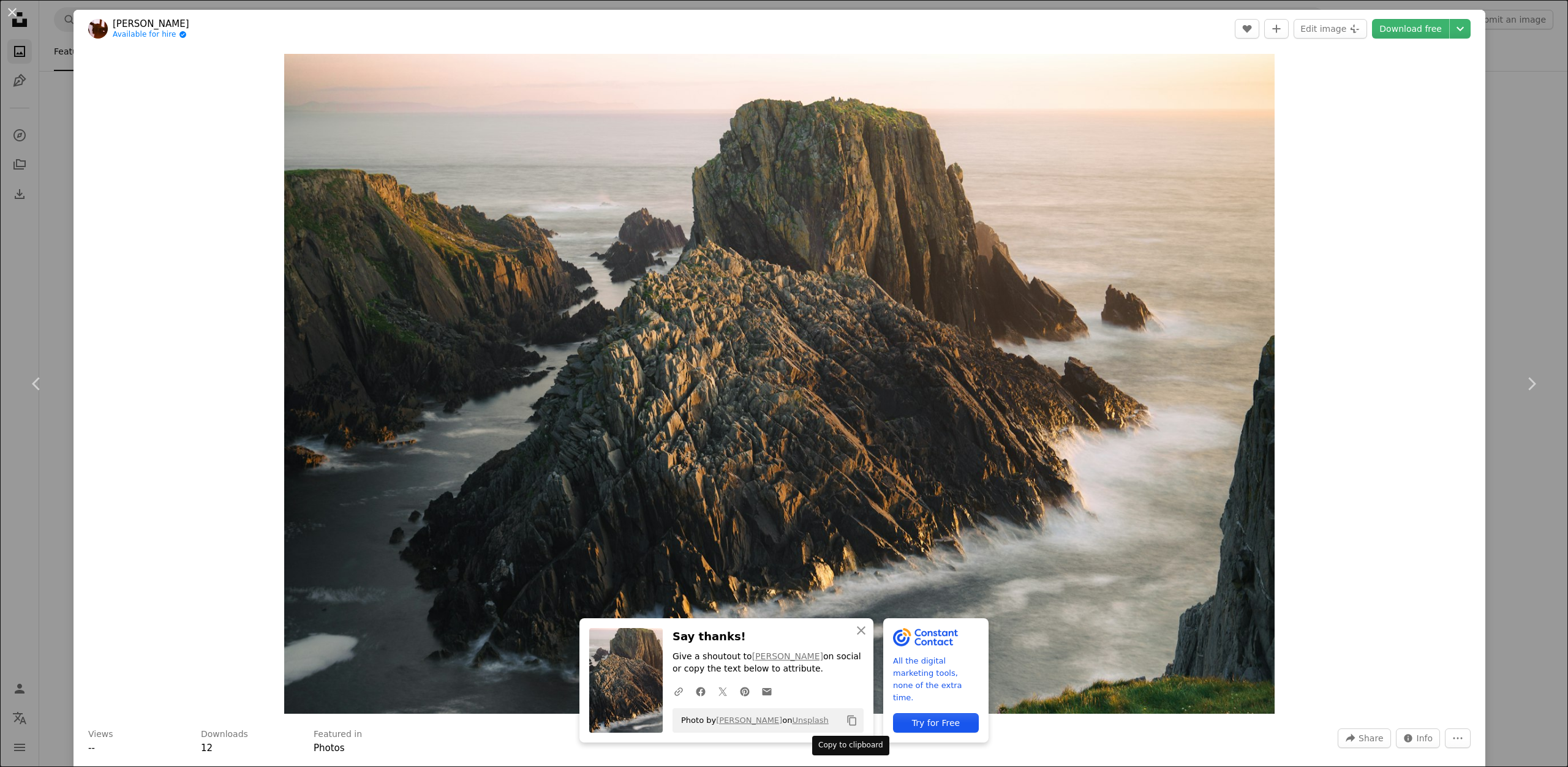
click at [848, 720] on icon "Copy to clipboard" at bounding box center [852, 721] width 9 height 11
click at [9, 8] on button "An X shape" at bounding box center [12, 12] width 14 height 14
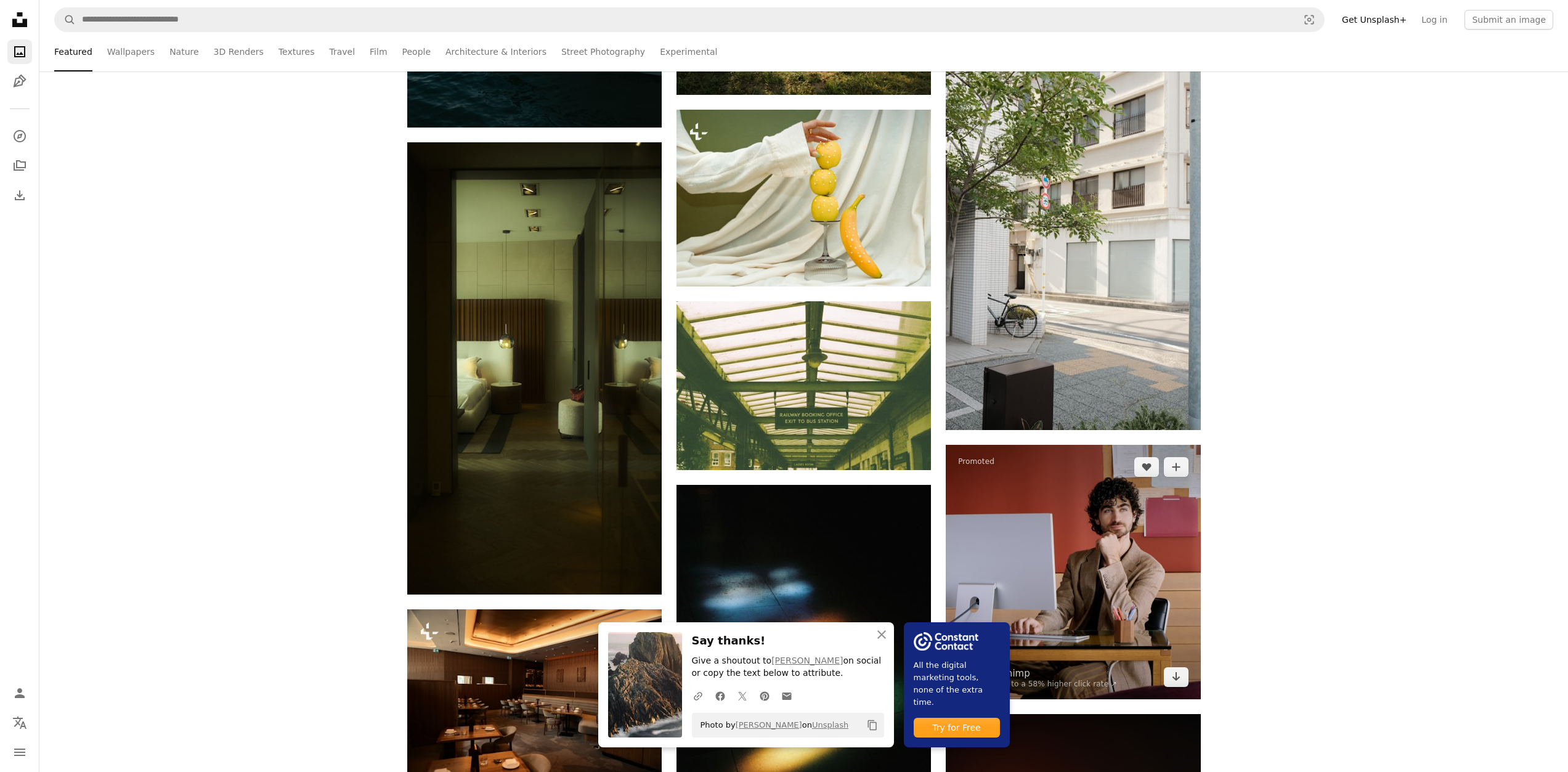
scroll to position [3635, 0]
click at [875, 631] on icon "An X shape" at bounding box center [881, 634] width 15 height 15
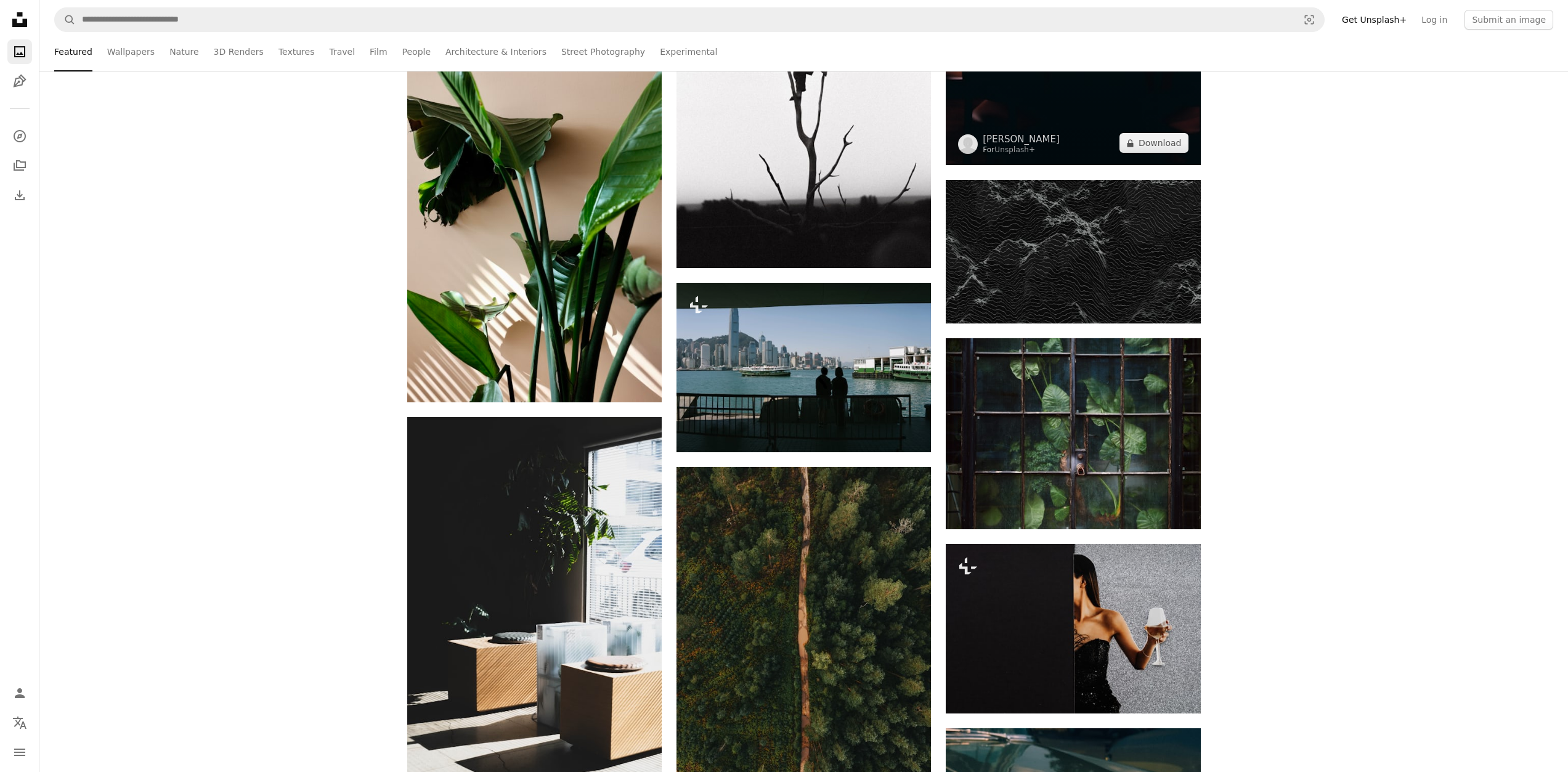
scroll to position [5361, 0]
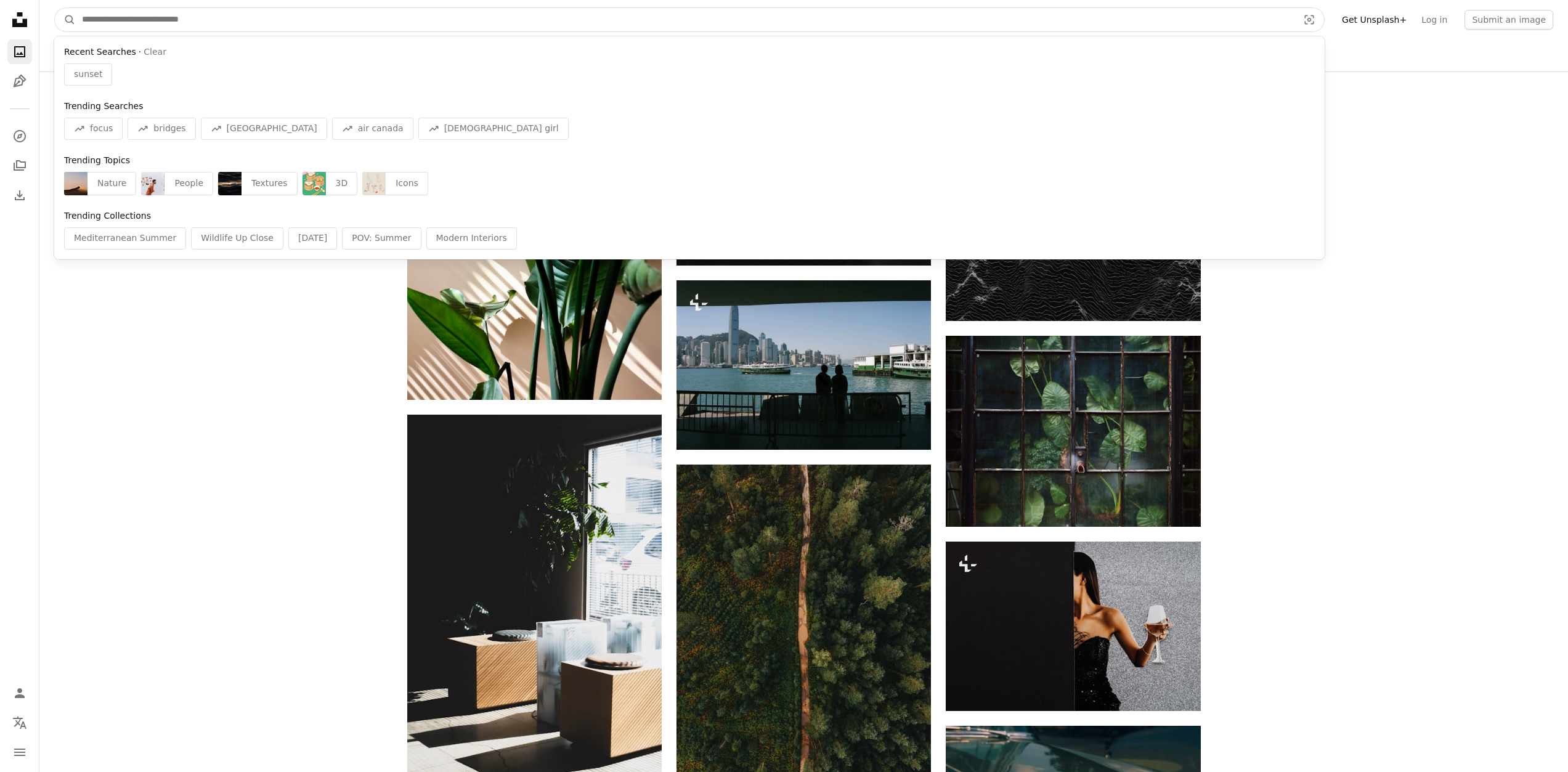
click at [419, 20] on input "Find visuals sitewide" at bounding box center [685, 20] width 1218 height 23
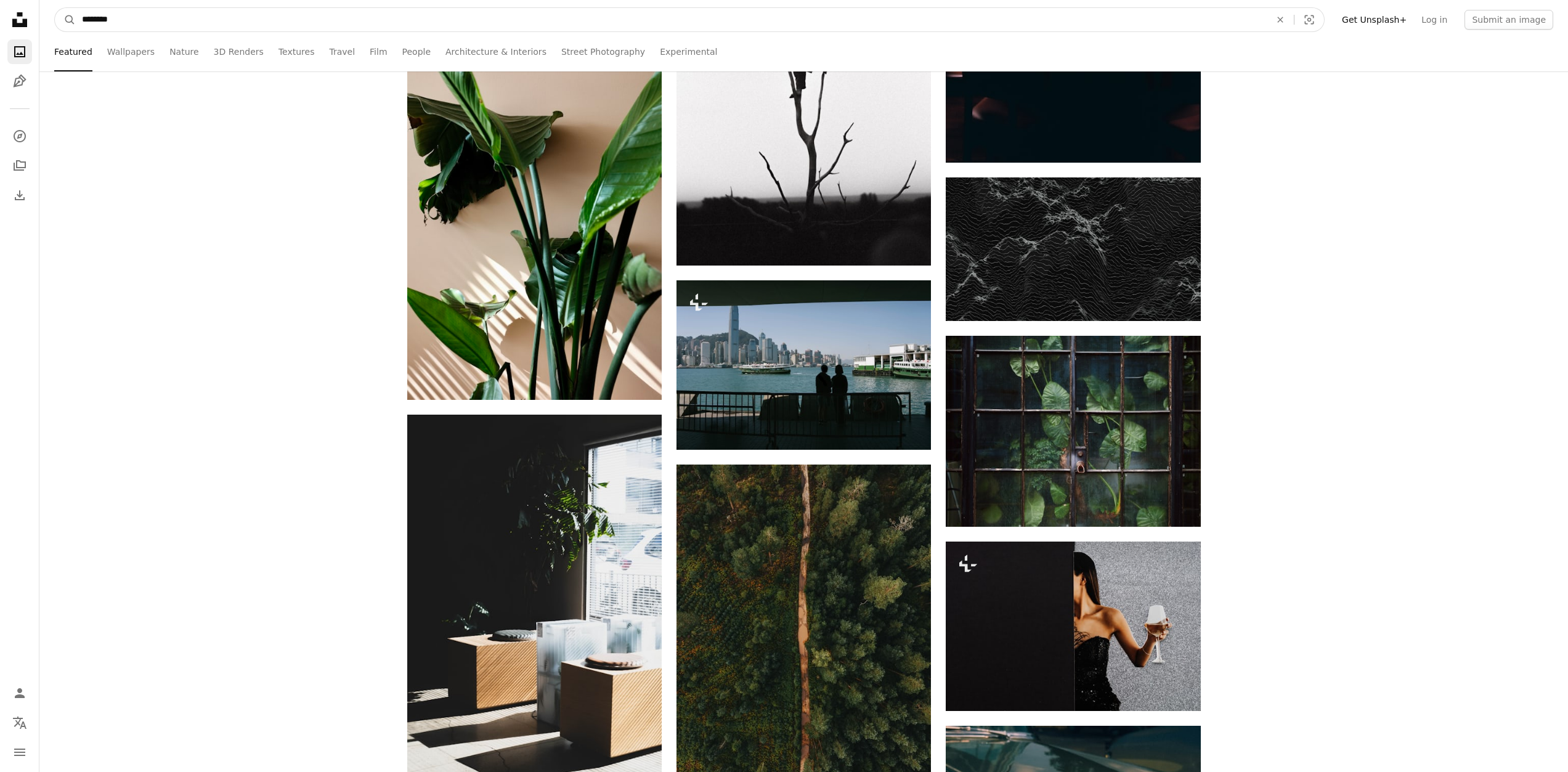
type input "********"
click at [55, 8] on button "A magnifying glass" at bounding box center [65, 20] width 21 height 23
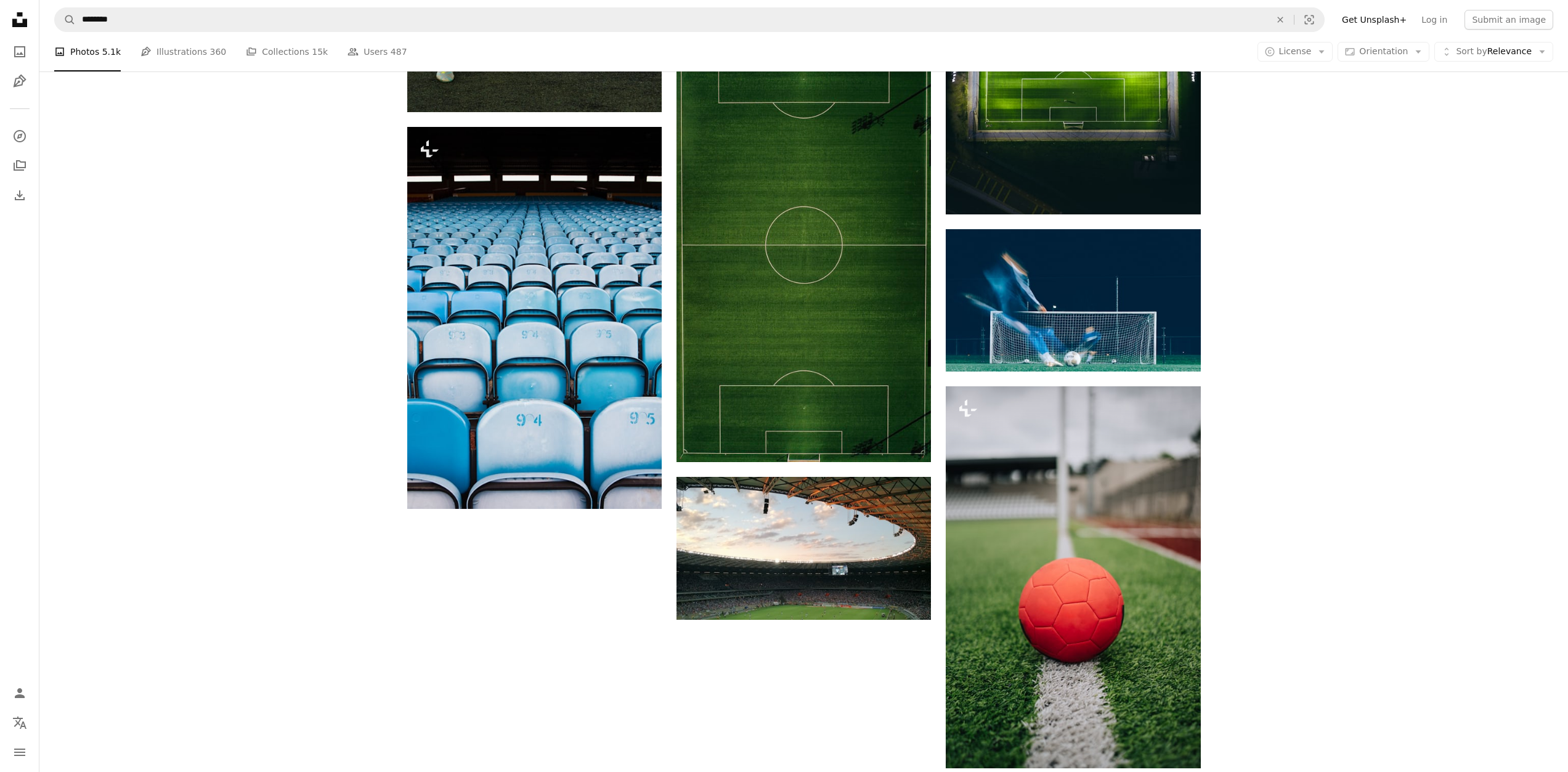
scroll to position [1910, 0]
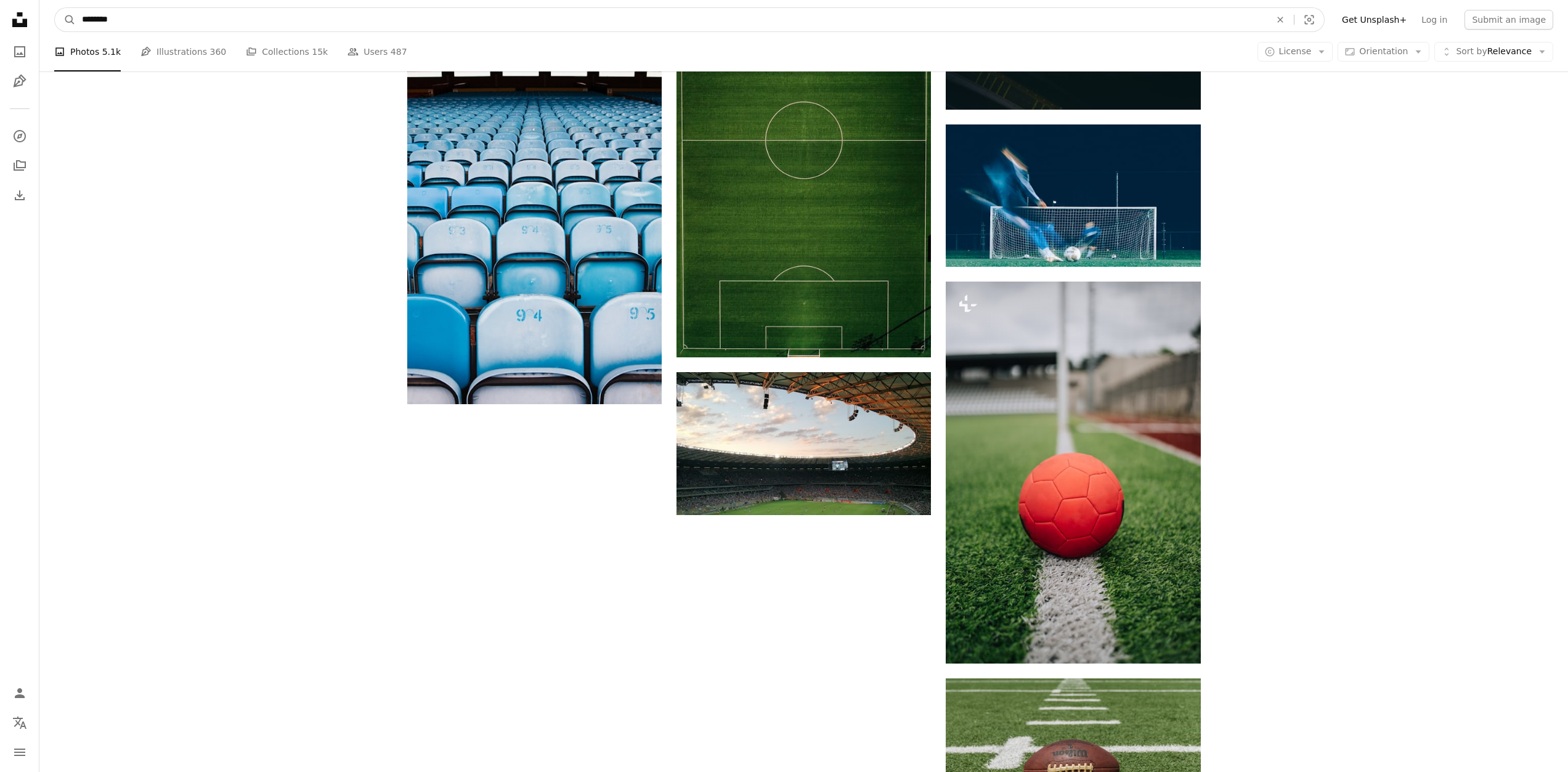
click at [84, 17] on input "********" at bounding box center [672, 20] width 1191 height 23
click at [79, 22] on input "********" at bounding box center [672, 20] width 1191 height 23
type input "**********"
click button "A magnifying glass" at bounding box center [65, 20] width 21 height 23
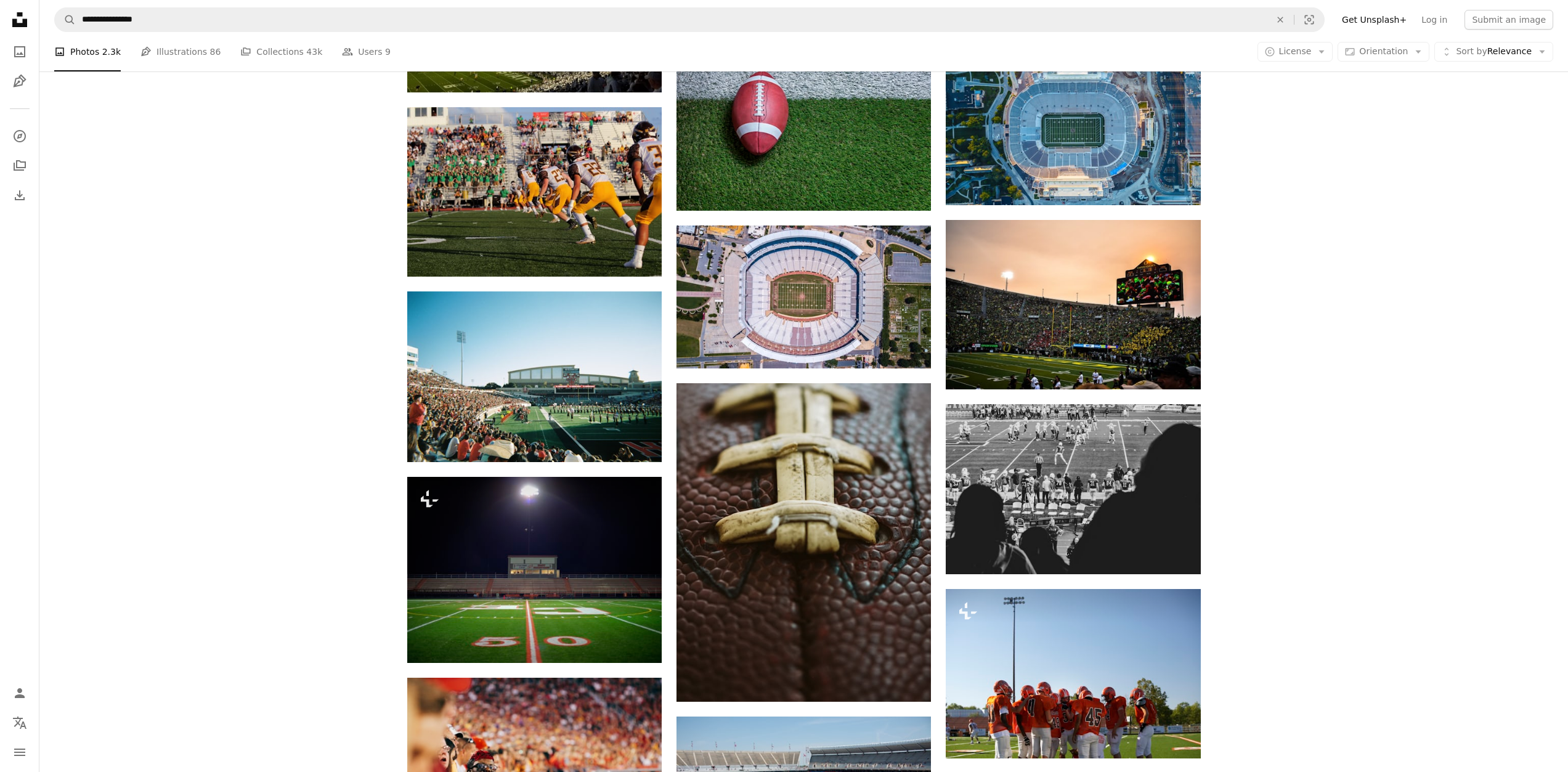
scroll to position [863, 0]
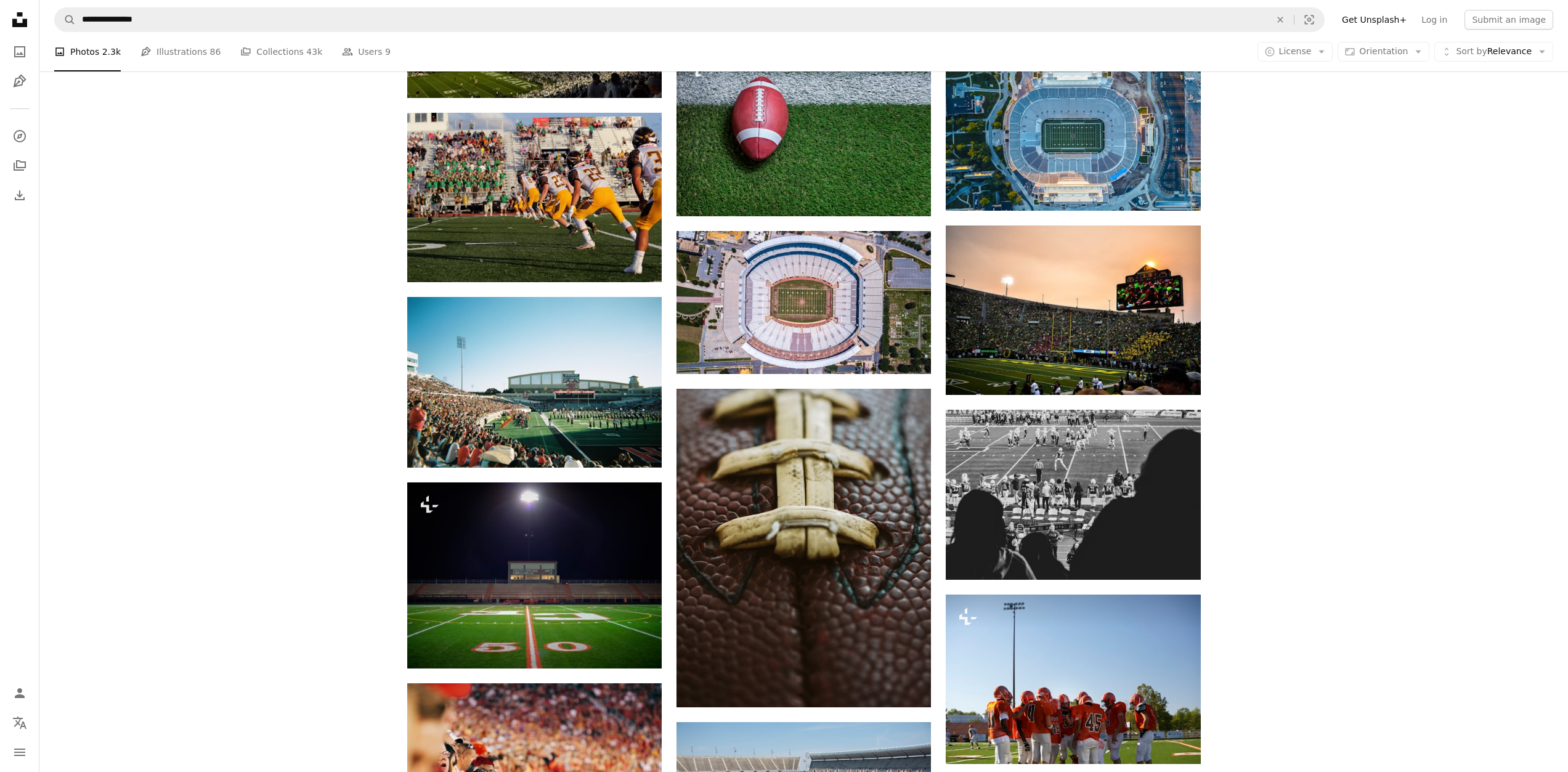
drag, startPoint x: 1243, startPoint y: 657, endPoint x: 1267, endPoint y: 285, distance: 372.8
click at [1266, 285] on div "Plus sign for Unsplash+ A heart A plus sign Getty Images For Unsplash+ A lock D…" at bounding box center [803, 325] width 1529 height 1617
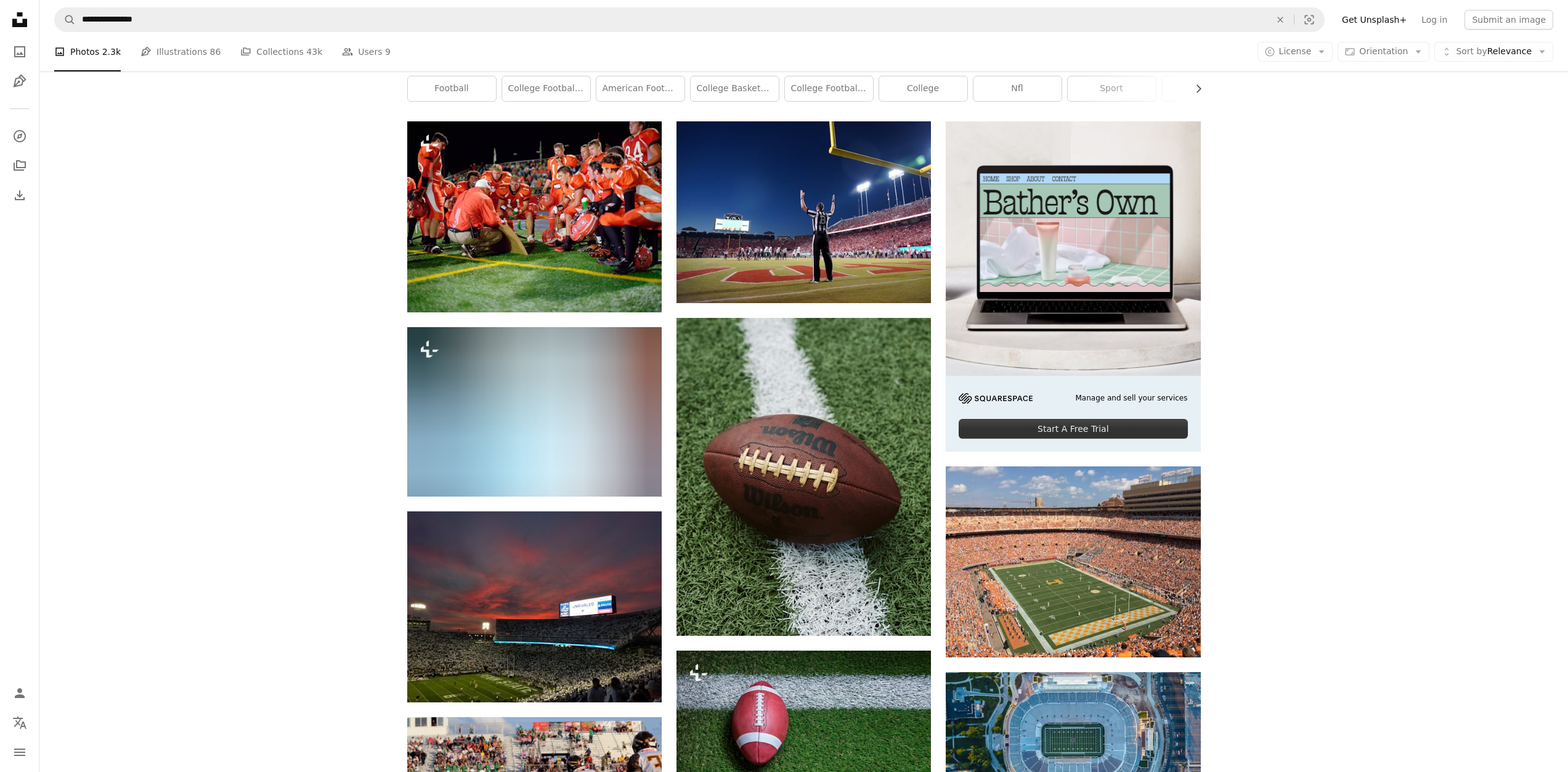
scroll to position [247, 0]
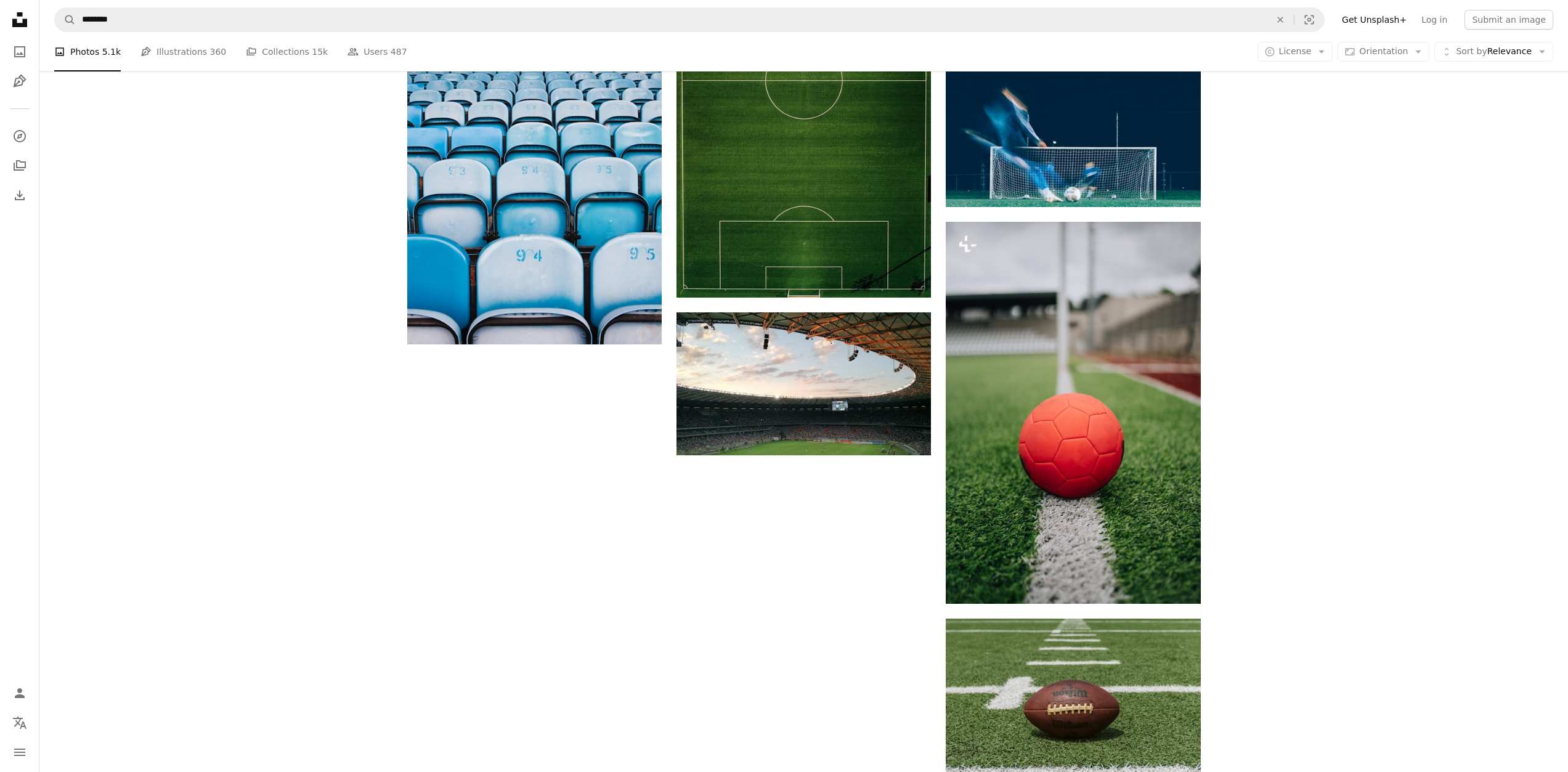
scroll to position [1972, 0]
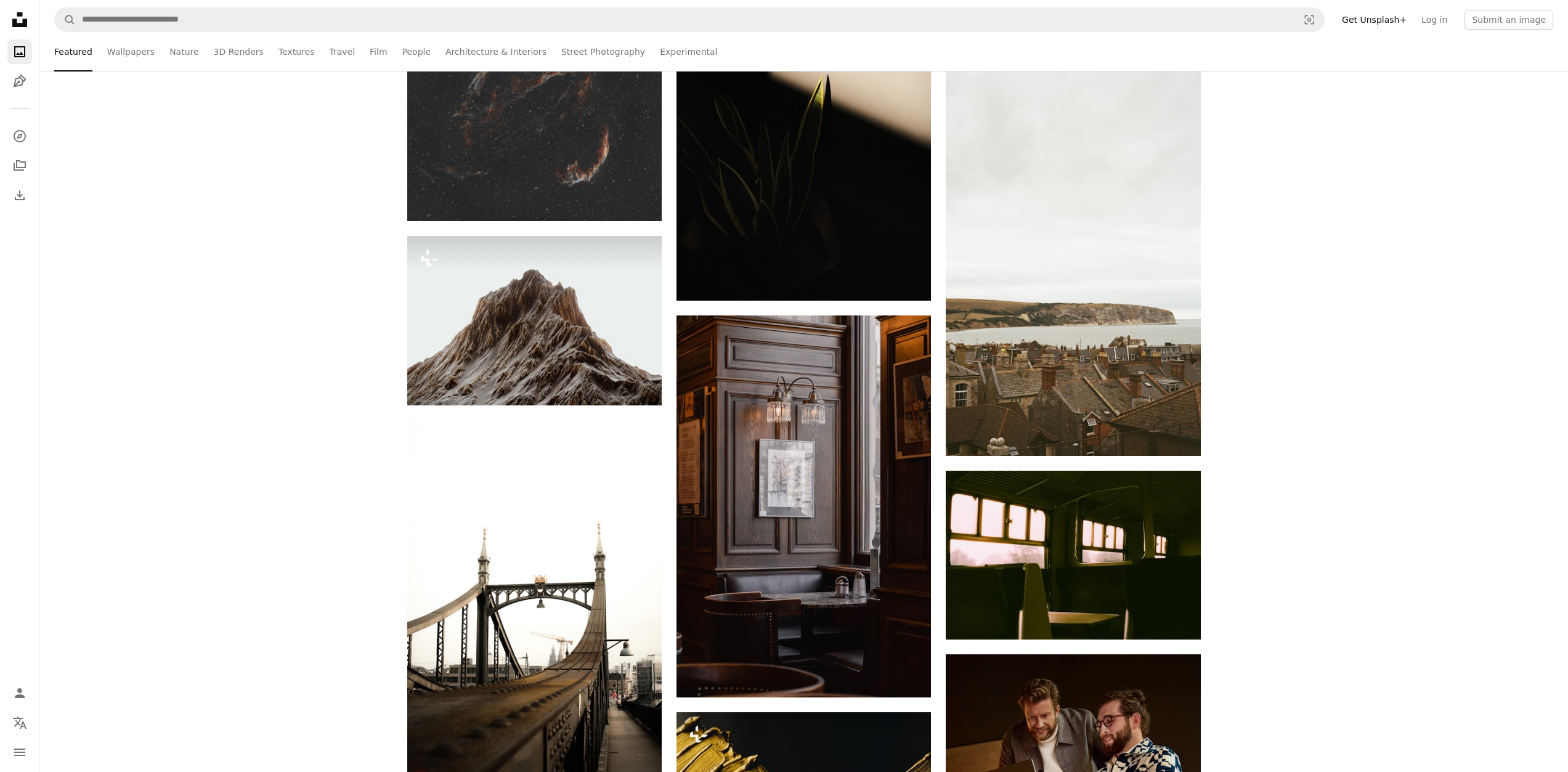
scroll to position [9860, 0]
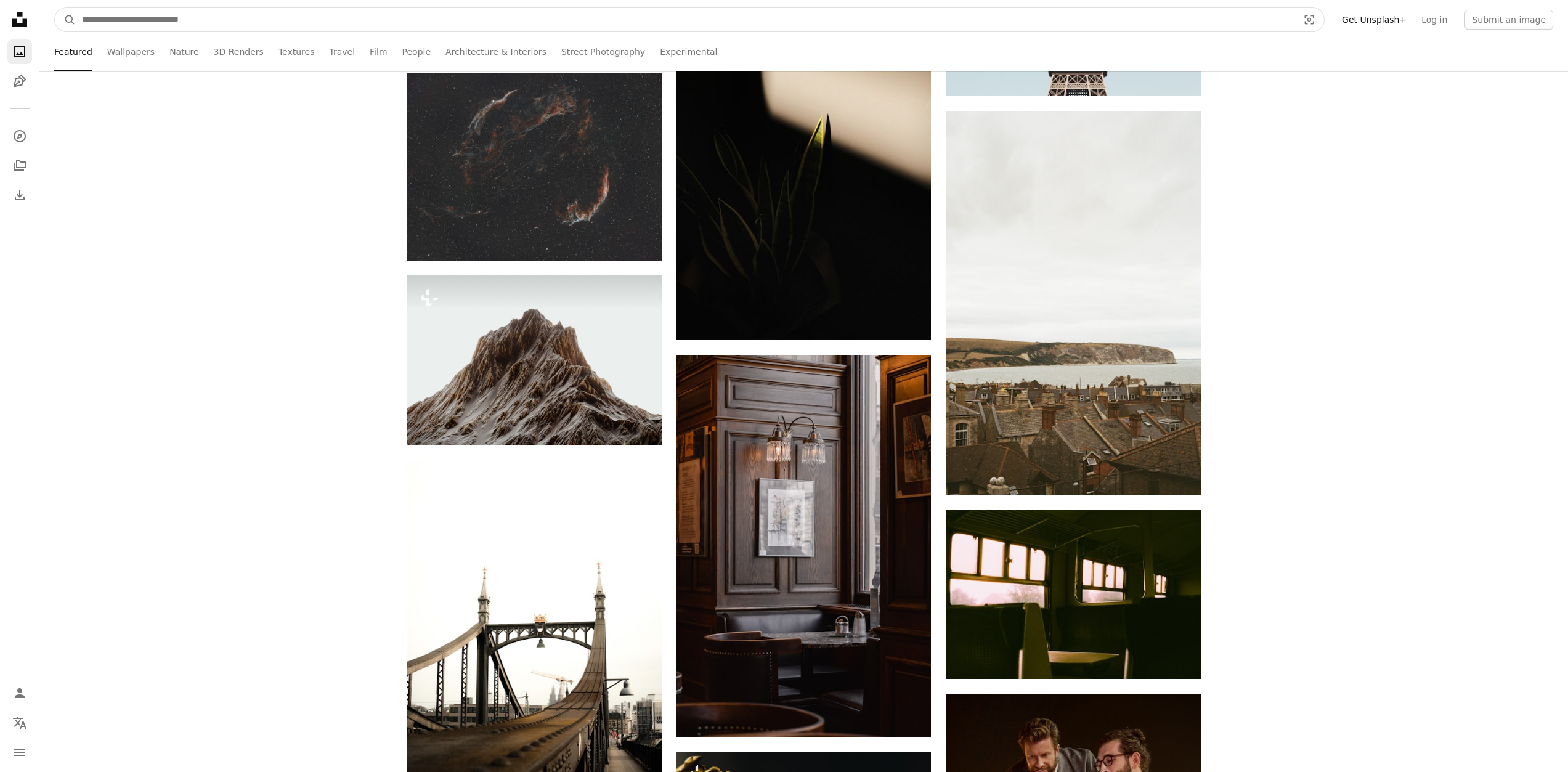
click at [495, 15] on input "Find visuals sitewide" at bounding box center [685, 20] width 1218 height 23
type input "*******"
click button "A magnifying glass" at bounding box center [65, 20] width 21 height 23
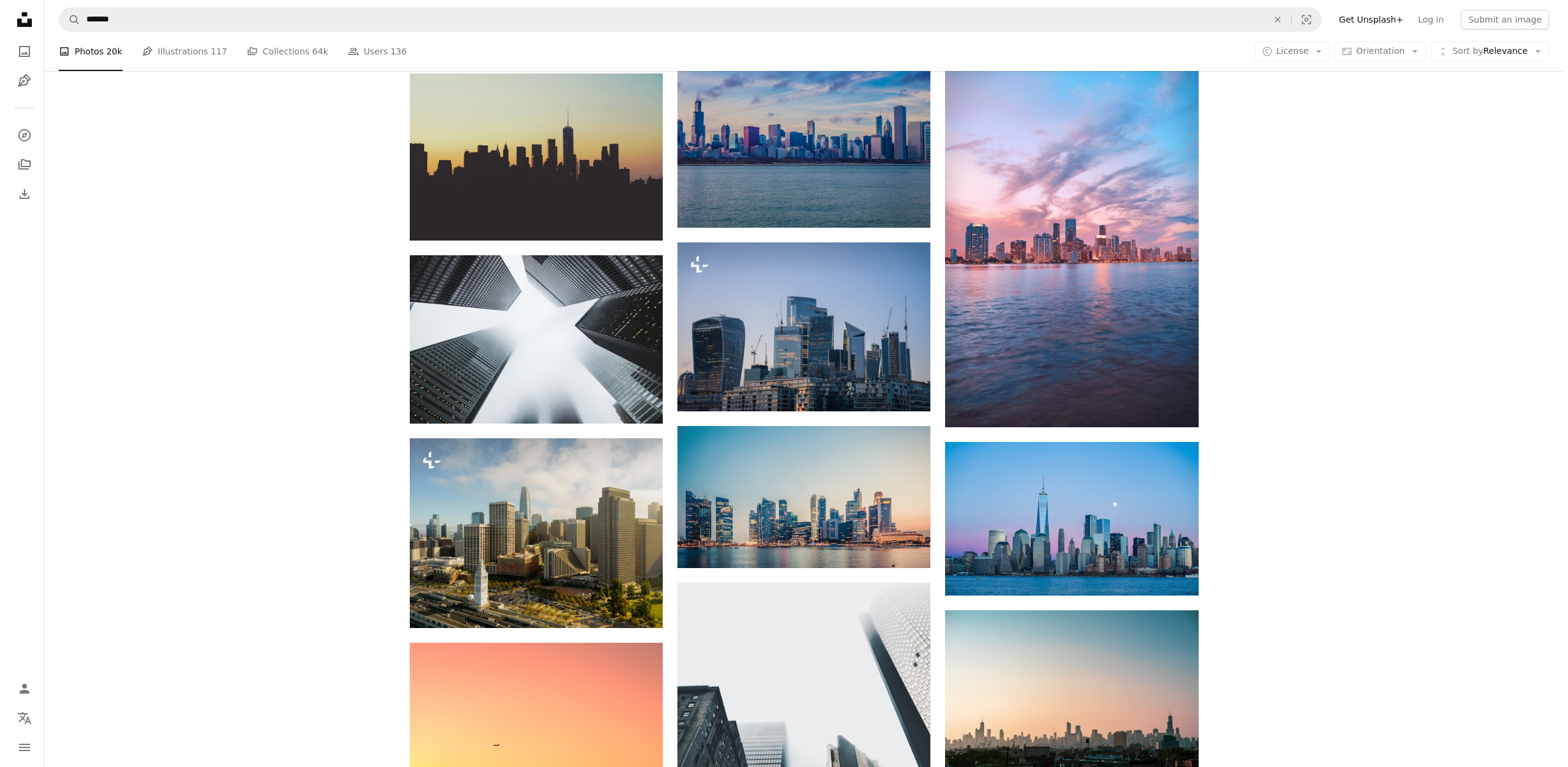
scroll to position [674, 0]
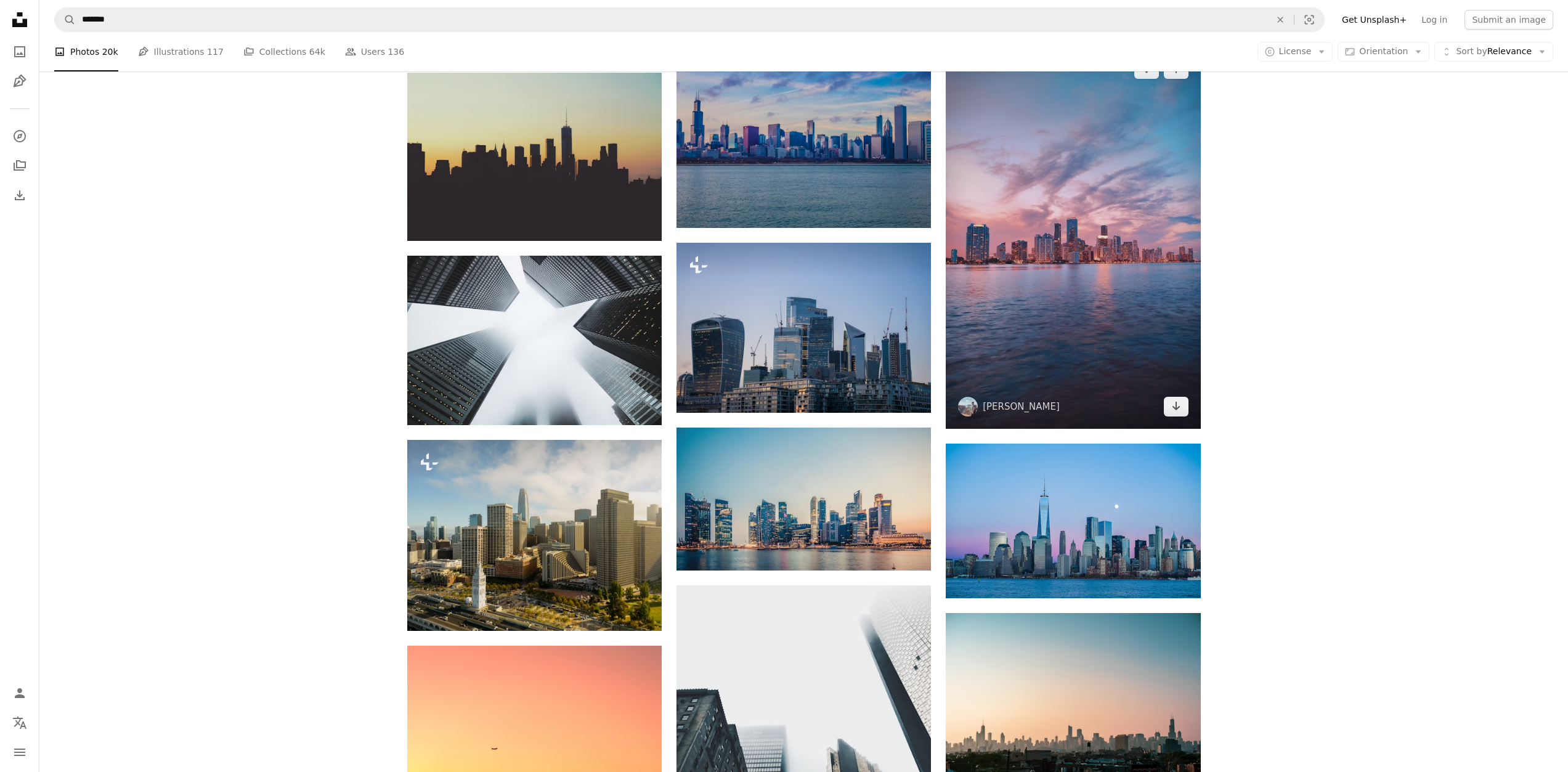
click at [1069, 278] on img at bounding box center [1073, 238] width 255 height 382
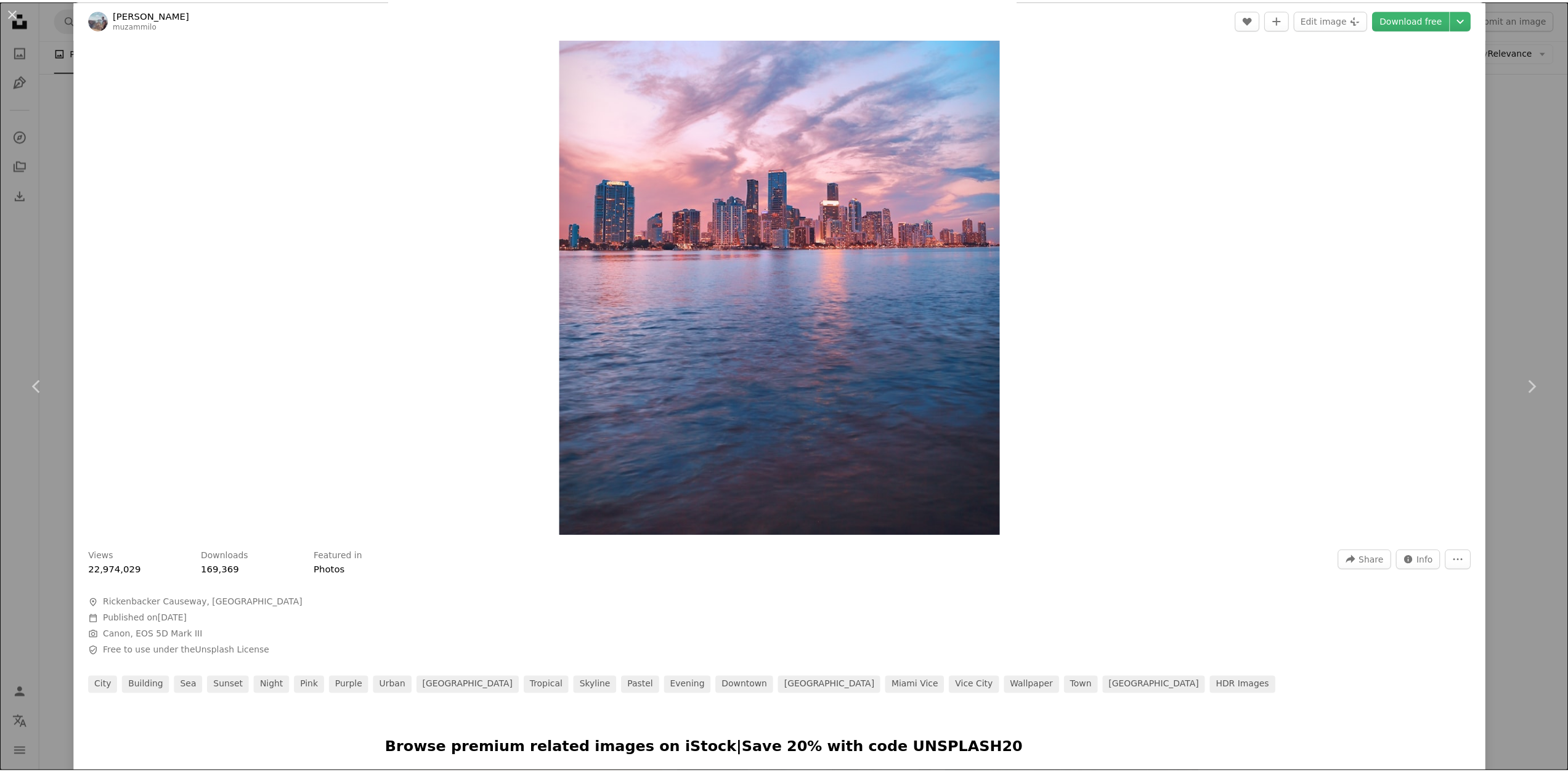
scroll to position [185, 0]
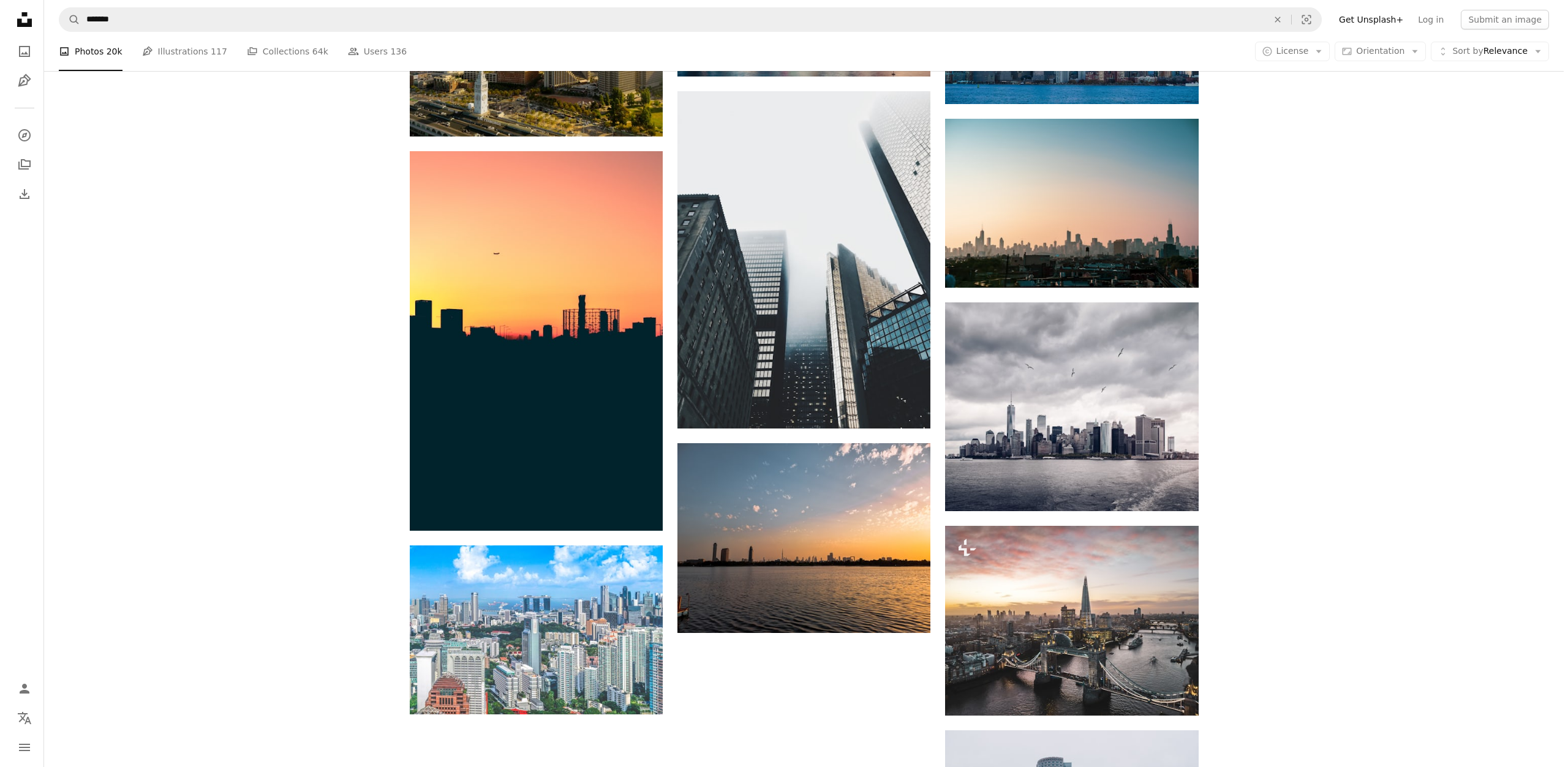
scroll to position [1225, 0]
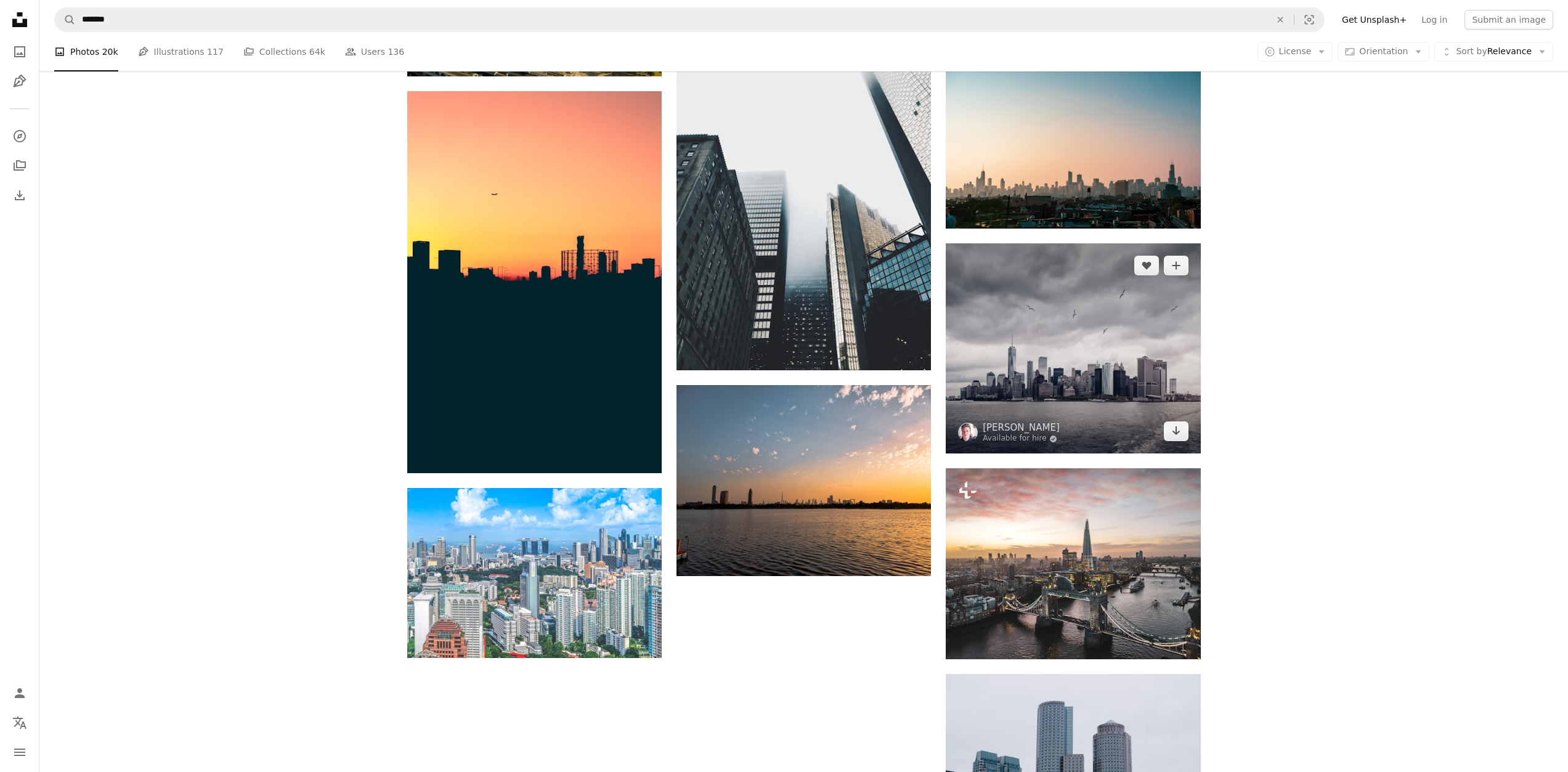
click at [1043, 385] on img at bounding box center [1073, 349] width 255 height 210
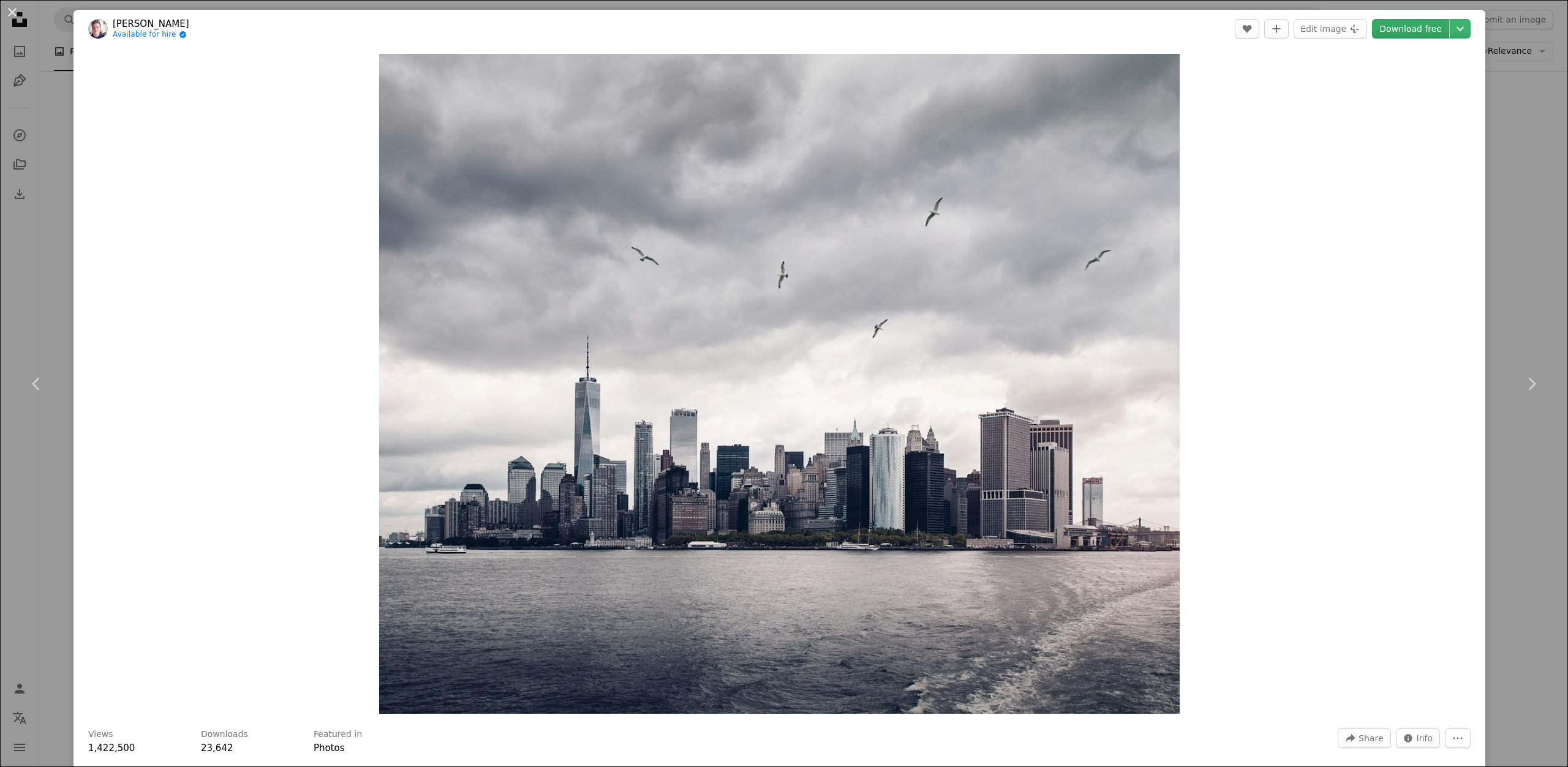
click at [1391, 34] on link "Download free" at bounding box center [1411, 28] width 77 height 20
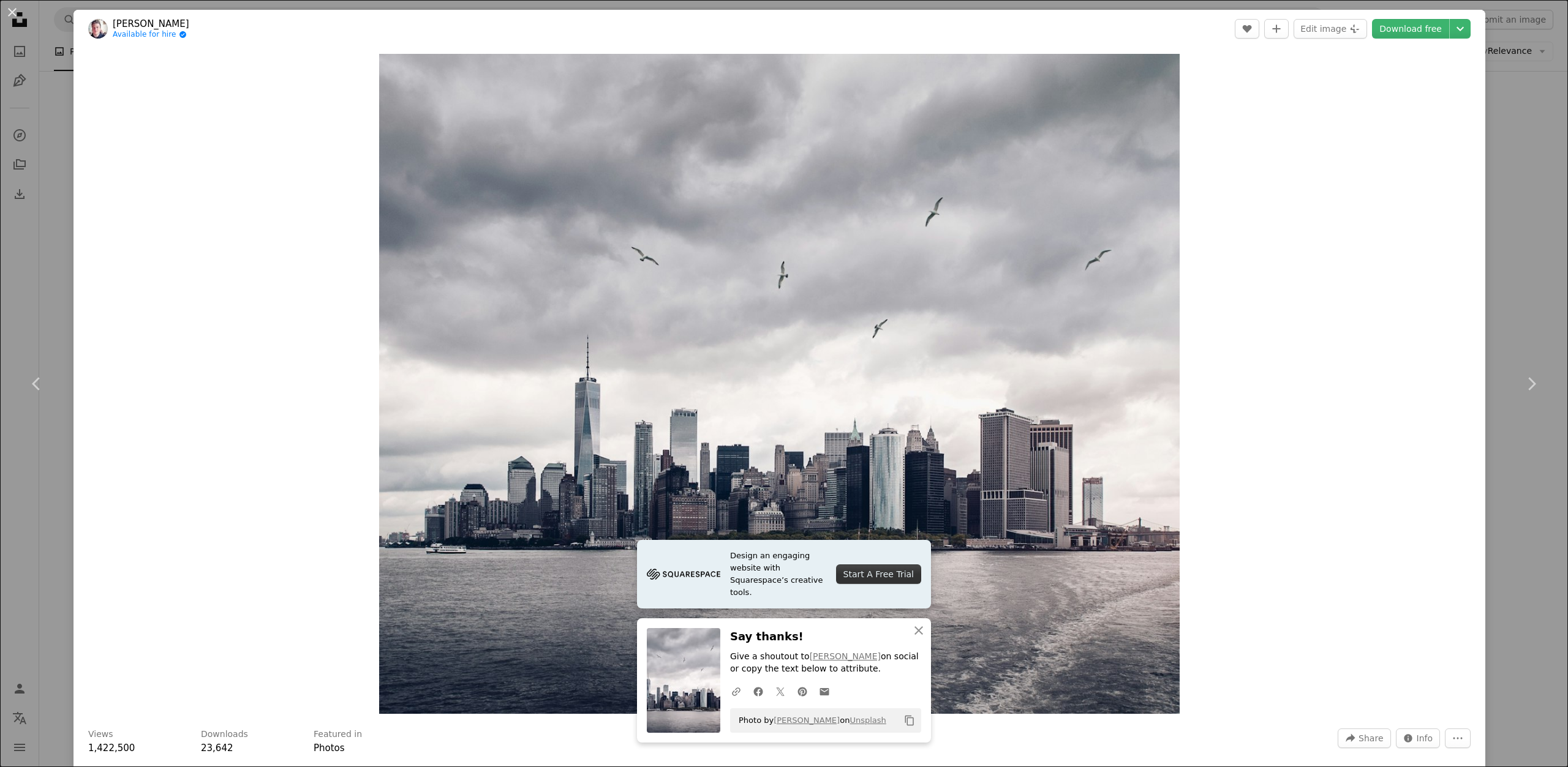
click at [122, 25] on link "[PERSON_NAME]" at bounding box center [151, 23] width 77 height 12
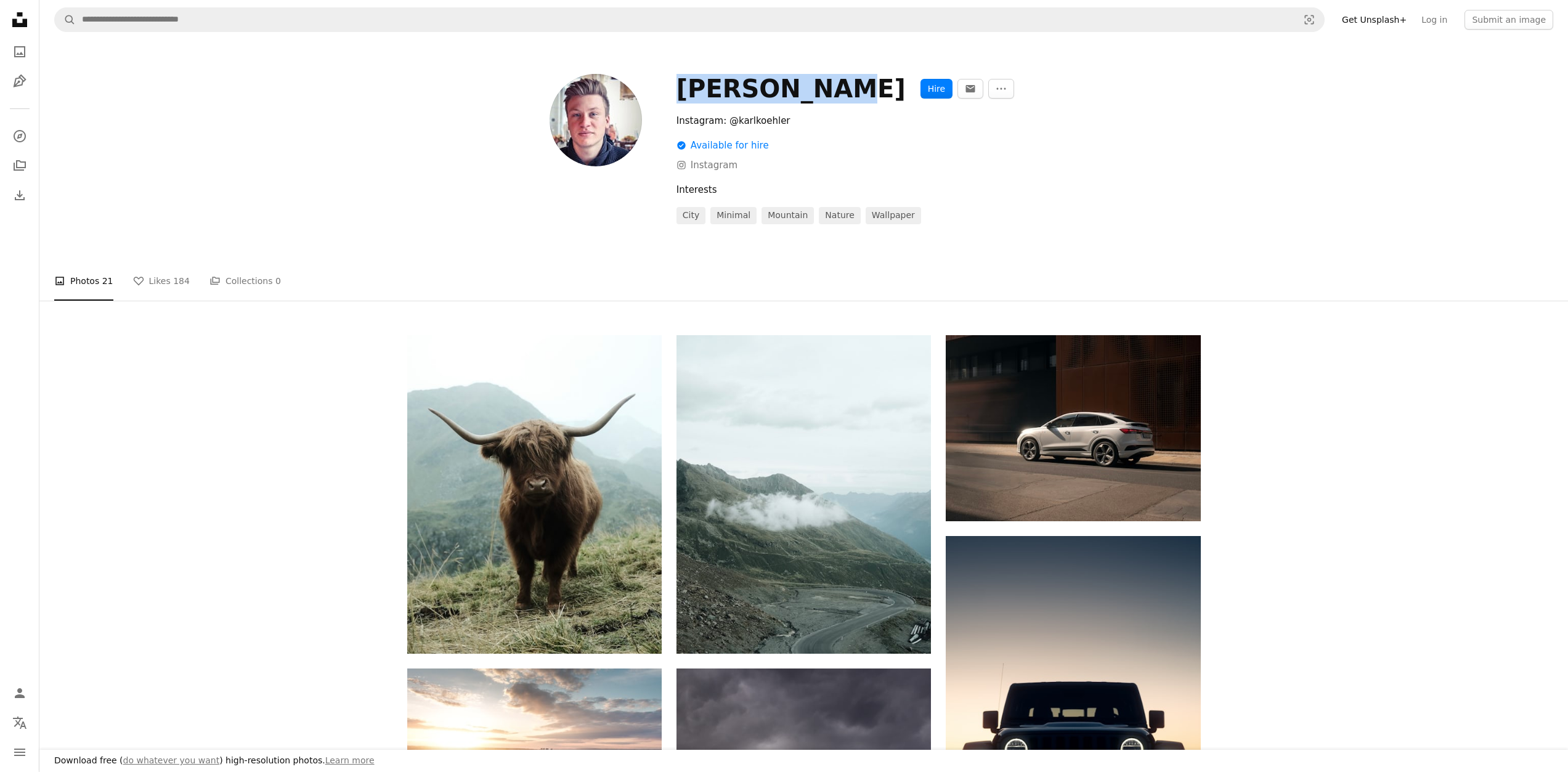
drag, startPoint x: 675, startPoint y: 84, endPoint x: 805, endPoint y: 95, distance: 130.5
click at [805, 95] on div "[PERSON_NAME] Hire An envelope More Actions Instagram: @karlkoehler A checkmark…" at bounding box center [804, 149] width 793 height 150
copy div "[PERSON_NAME]"
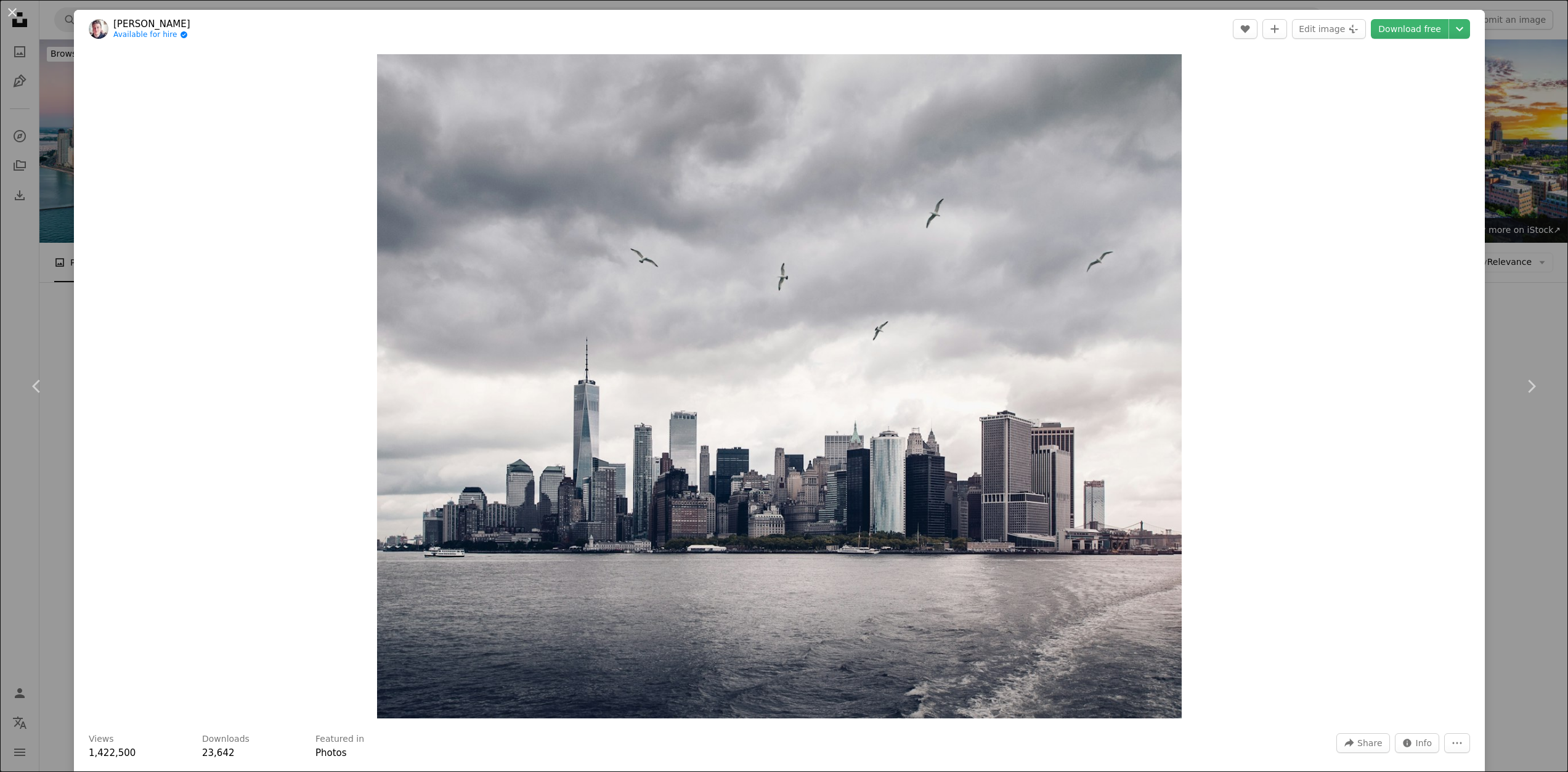
scroll to position [1233, 0]
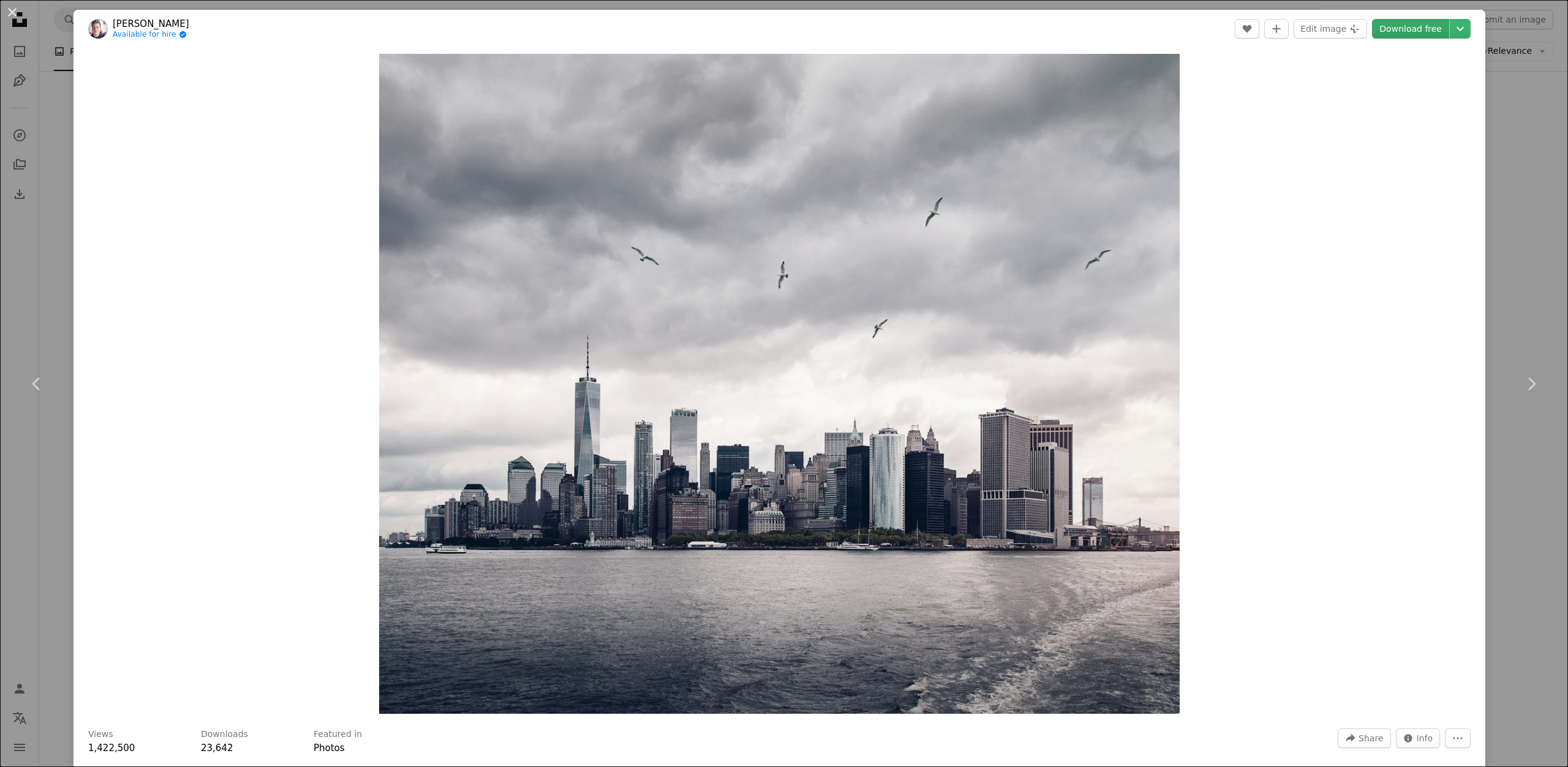
click at [1409, 31] on link "Download free" at bounding box center [1411, 28] width 77 height 20
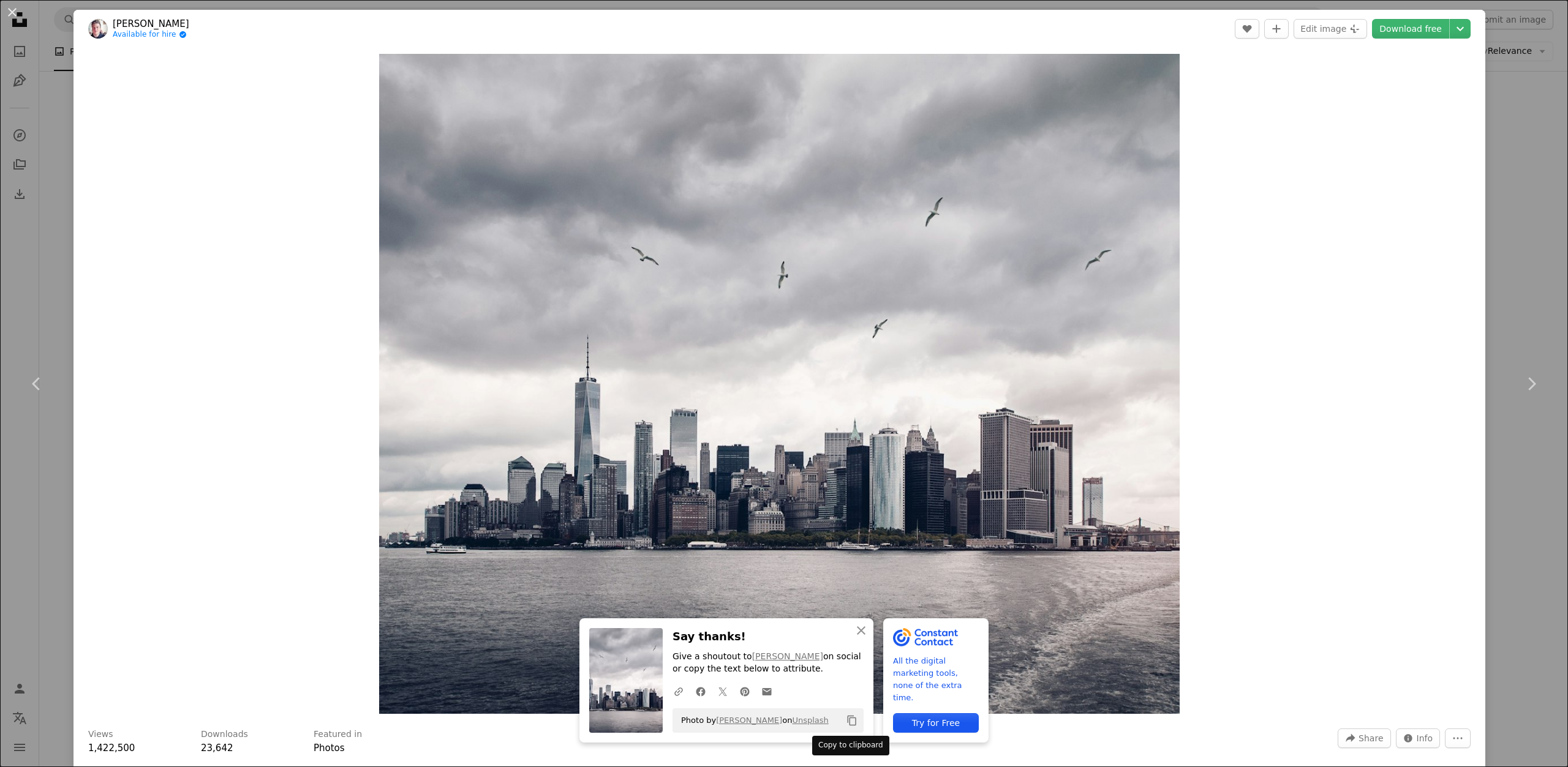
drag, startPoint x: 851, startPoint y: 719, endPoint x: 850, endPoint y: 711, distance: 8.1
click at [851, 719] on icon "Copy to clipboard" at bounding box center [852, 721] width 9 height 11
click at [5, 8] on button "An X shape" at bounding box center [12, 12] width 14 height 14
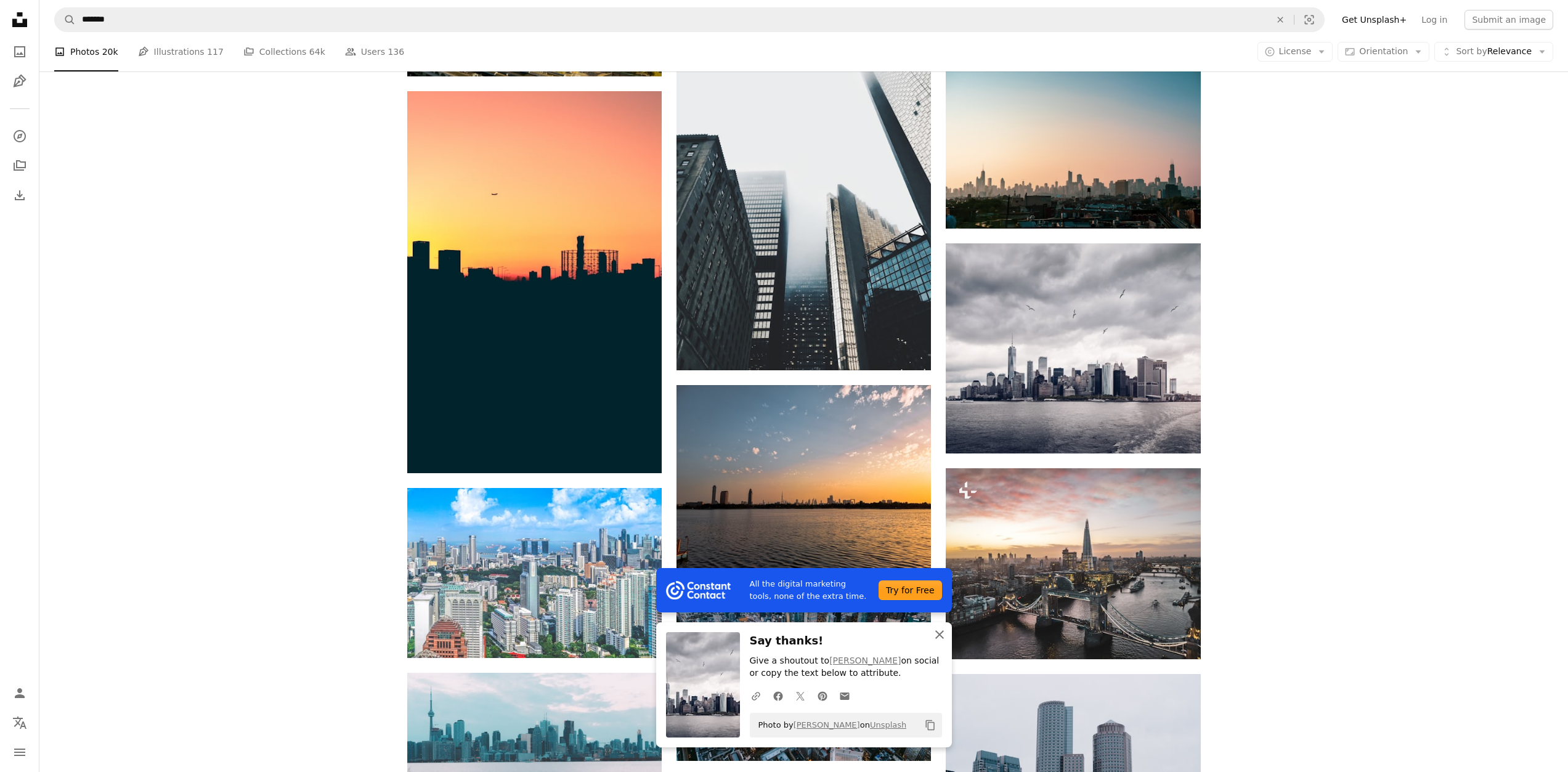
click at [940, 631] on icon "An X shape" at bounding box center [939, 634] width 15 height 15
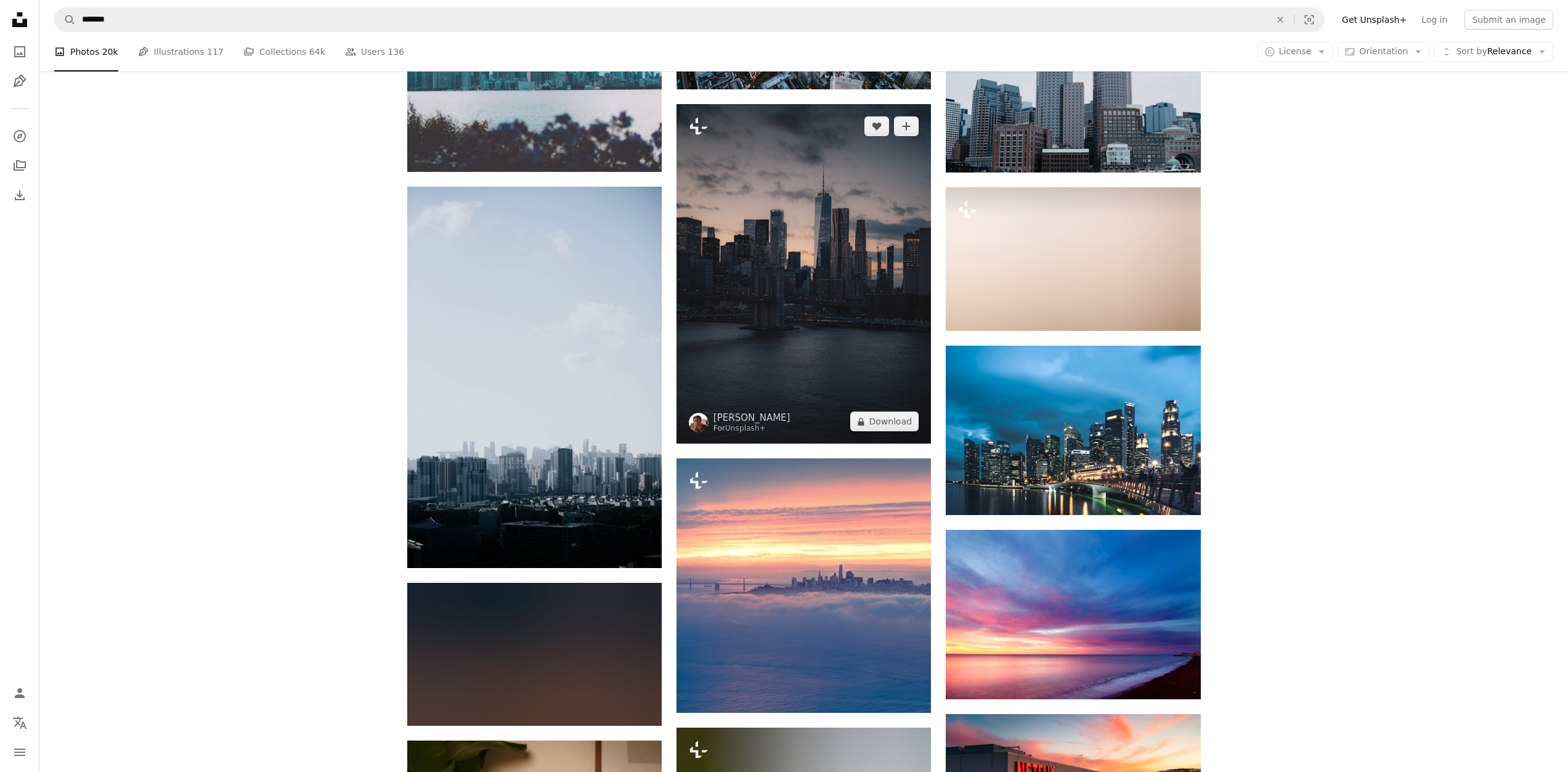
scroll to position [1972, 0]
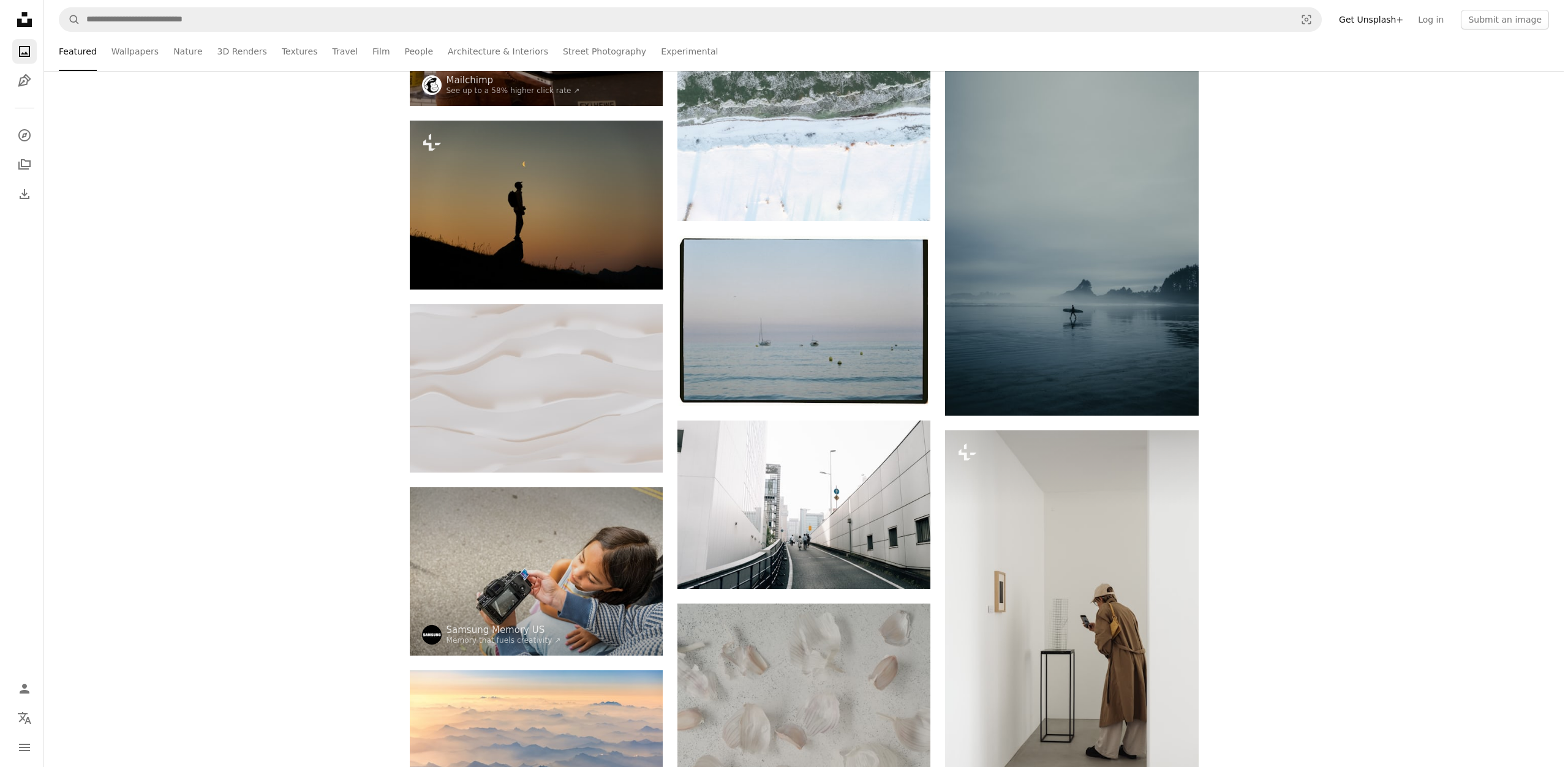
scroll to position [490, 0]
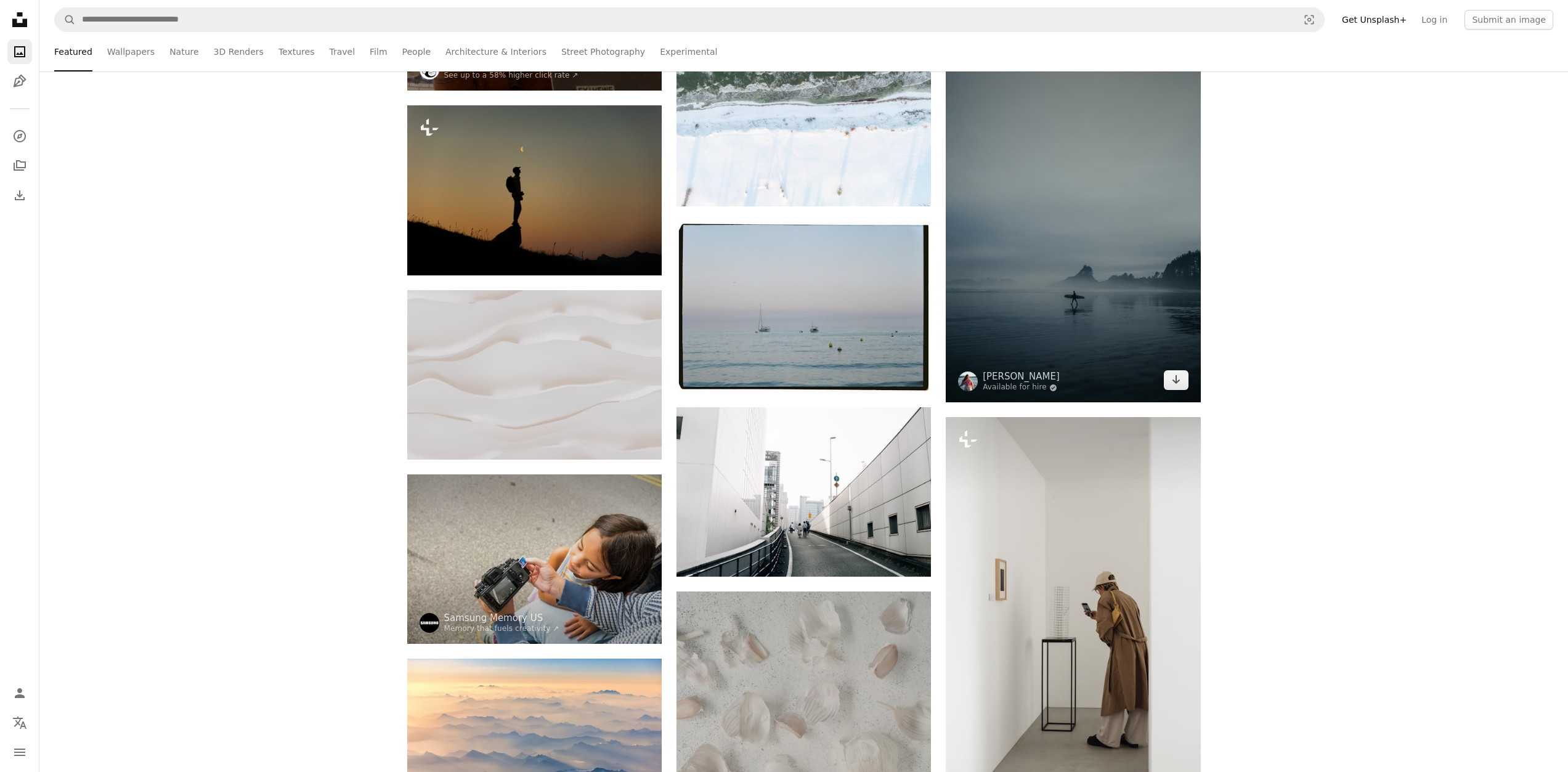
click at [1053, 260] on img at bounding box center [1073, 211] width 255 height 382
